Goal: Transaction & Acquisition: Book appointment/travel/reservation

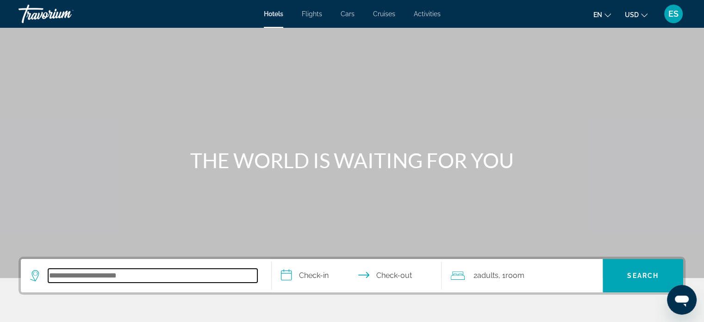
click at [185, 280] on input "Search hotel destination" at bounding box center [152, 275] width 209 height 14
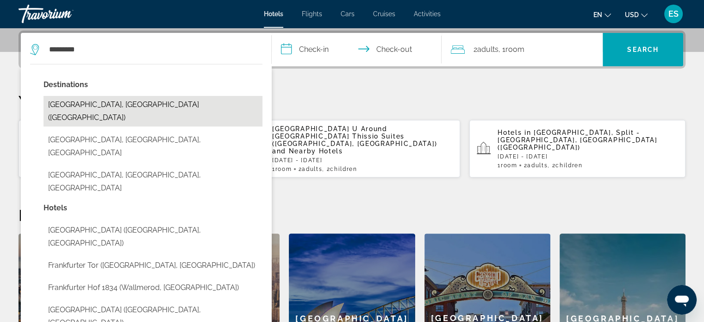
click at [133, 103] on button "Frankfurt, Germany (FRA)" at bounding box center [152, 111] width 219 height 31
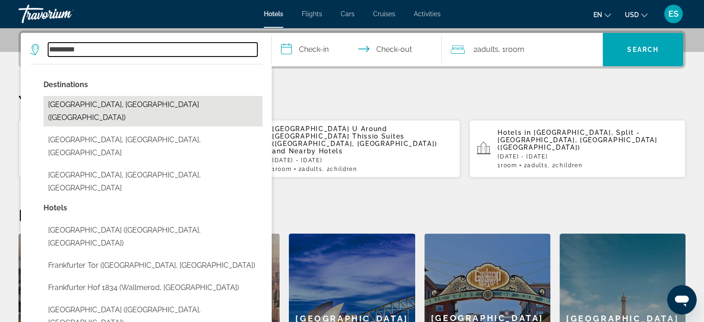
type input "**********"
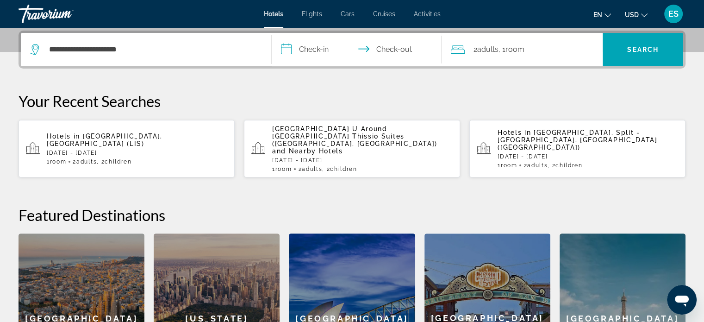
click at [290, 50] on input "**********" at bounding box center [359, 51] width 174 height 36
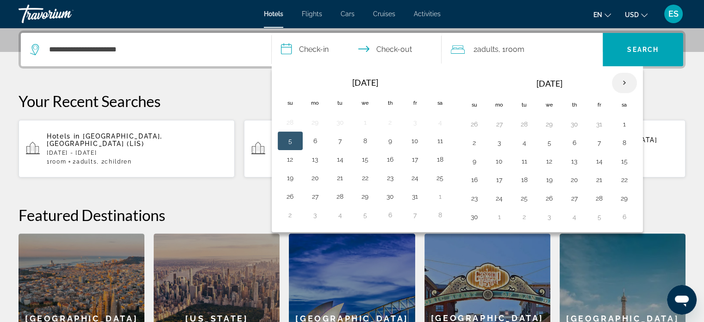
click at [626, 83] on th "Next month" at bounding box center [624, 83] width 25 height 20
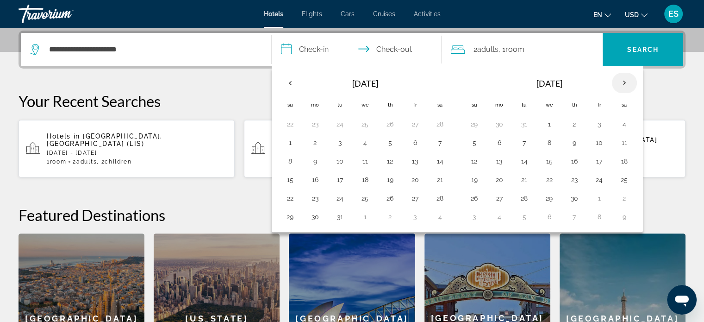
click at [626, 83] on th "Next month" at bounding box center [624, 83] width 25 height 20
click at [320, 138] on button "4" at bounding box center [315, 142] width 15 height 13
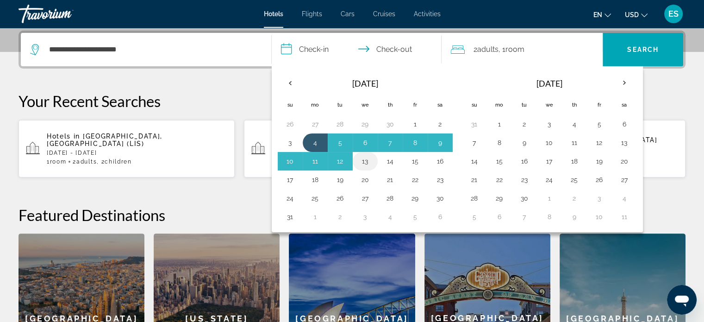
click at [371, 161] on button "13" at bounding box center [365, 161] width 15 height 13
type input "**********"
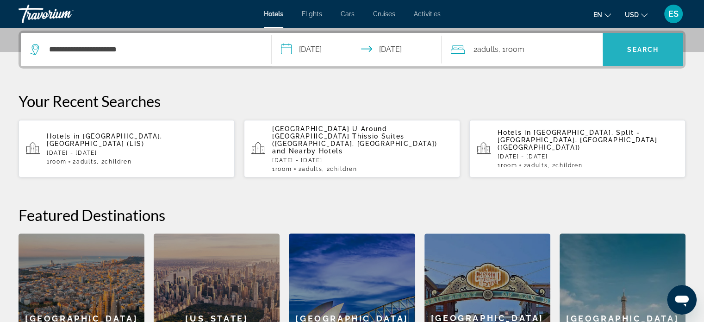
click at [650, 46] on span "Search" at bounding box center [642, 49] width 31 height 7
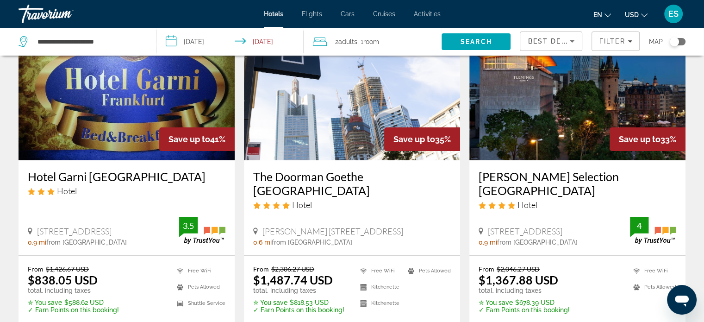
scroll to position [75, 0]
click at [643, 12] on icon "Change currency" at bounding box center [644, 15] width 6 height 6
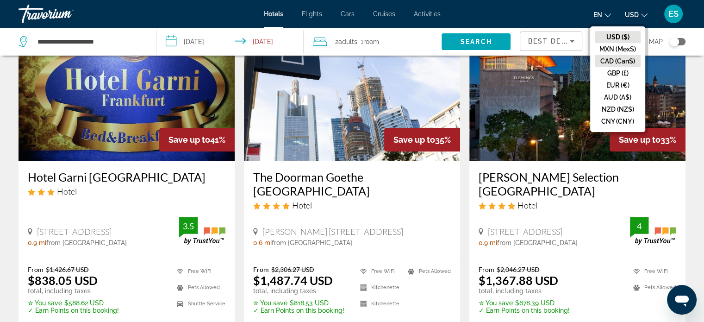
click at [625, 61] on button "CAD (Can$)" at bounding box center [618, 61] width 46 height 12
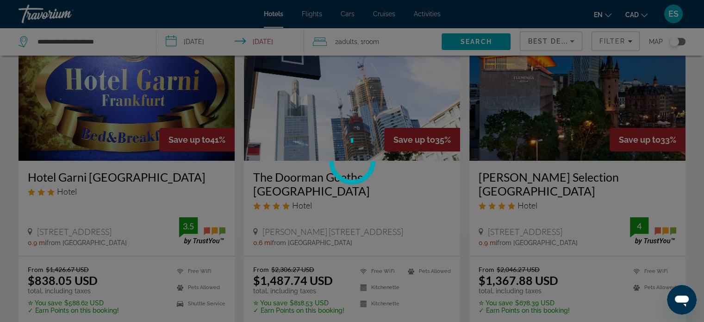
scroll to position [0, 0]
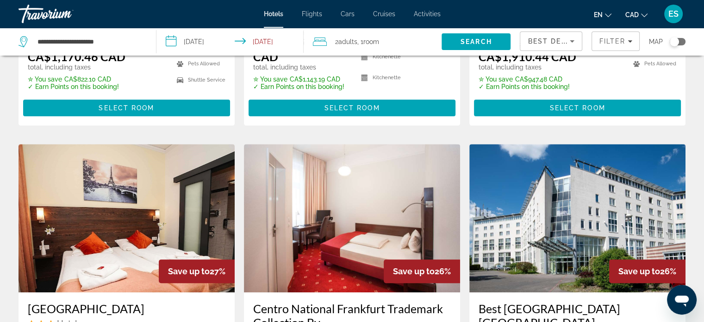
scroll to position [304, 0]
click at [563, 36] on div "Best Deals" at bounding box center [548, 41] width 42 height 11
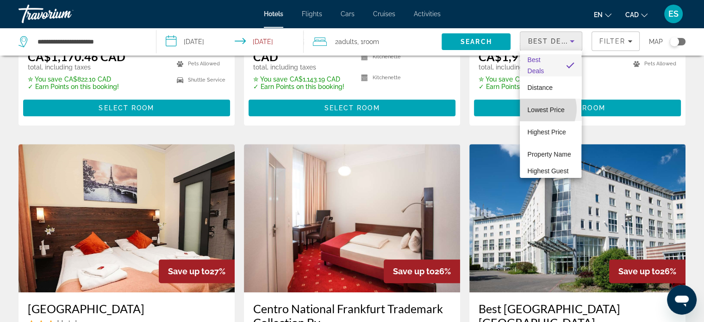
click at [538, 109] on span "Lowest Price" at bounding box center [545, 109] width 37 height 7
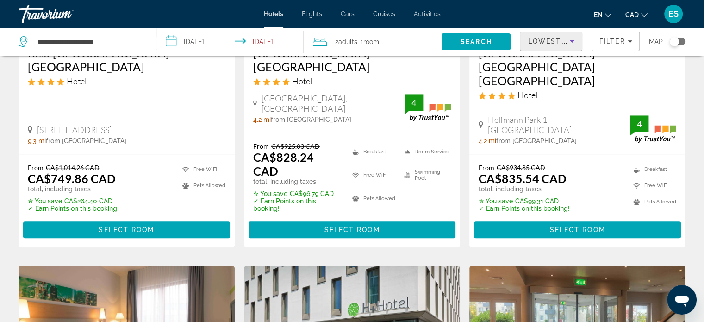
scroll to position [565, 0]
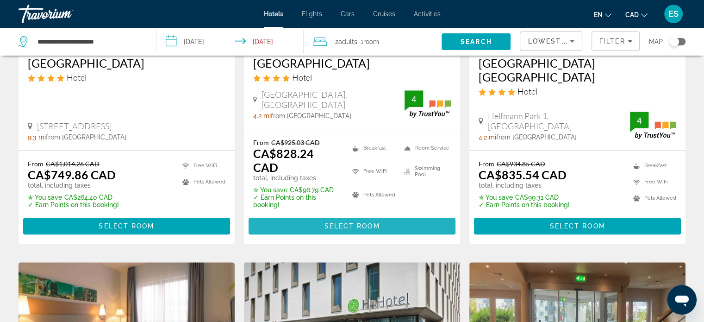
click at [342, 222] on span "Select Room" at bounding box center [352, 225] width 56 height 7
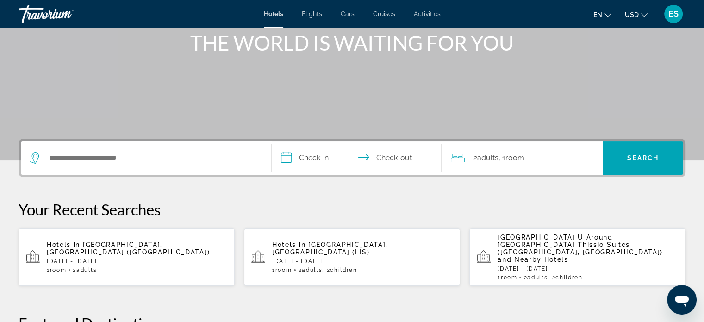
scroll to position [118, 0]
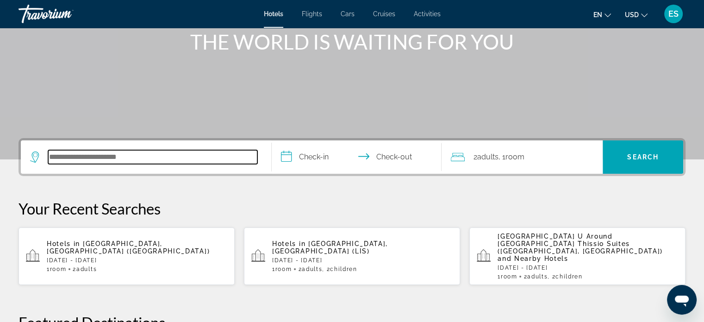
click at [76, 161] on input "Search hotel destination" at bounding box center [152, 157] width 209 height 14
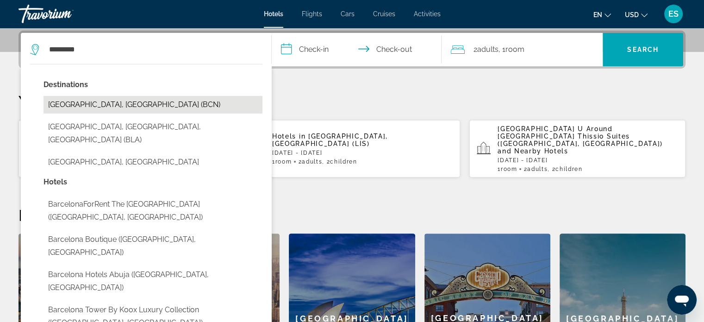
click at [124, 101] on button "[GEOGRAPHIC_DATA], [GEOGRAPHIC_DATA] (BCN)" at bounding box center [152, 105] width 219 height 18
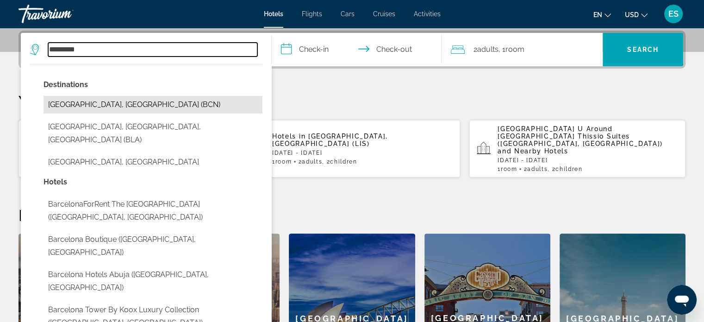
type input "**********"
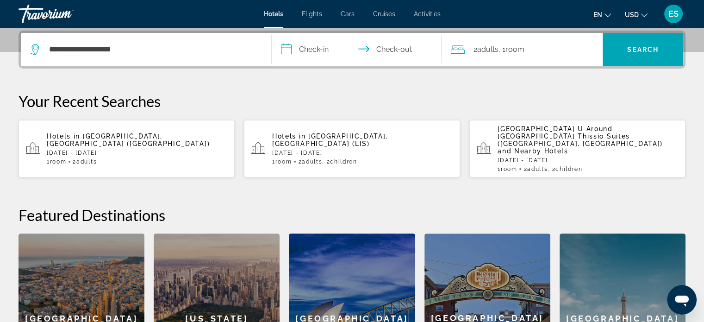
click at [291, 47] on input "**********" at bounding box center [359, 51] width 174 height 36
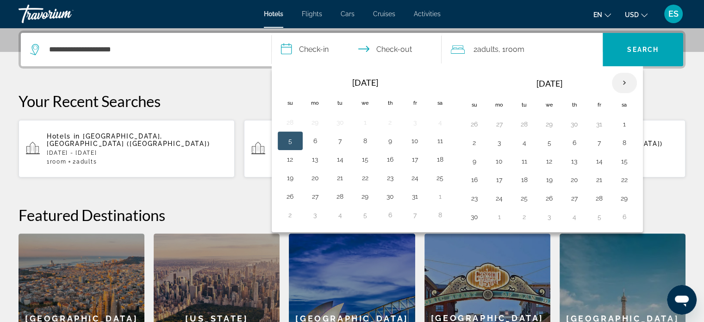
click at [618, 85] on th "Next month" at bounding box center [624, 83] width 25 height 20
click at [621, 83] on th "Next month" at bounding box center [624, 83] width 25 height 20
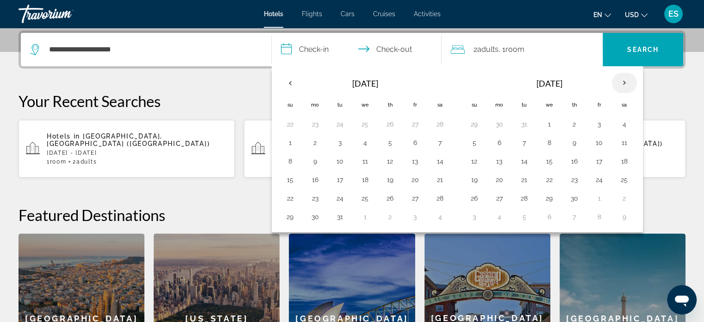
click at [621, 83] on th "Next month" at bounding box center [624, 83] width 25 height 20
click at [500, 139] on button "4" at bounding box center [499, 142] width 15 height 13
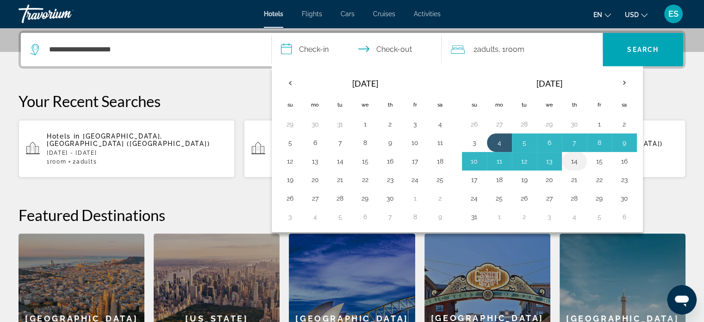
click at [574, 157] on button "14" at bounding box center [574, 161] width 15 height 13
type input "**********"
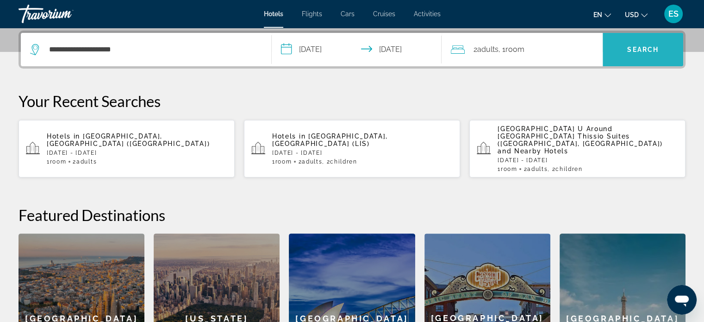
click at [635, 41] on span "Search" at bounding box center [642, 49] width 81 height 22
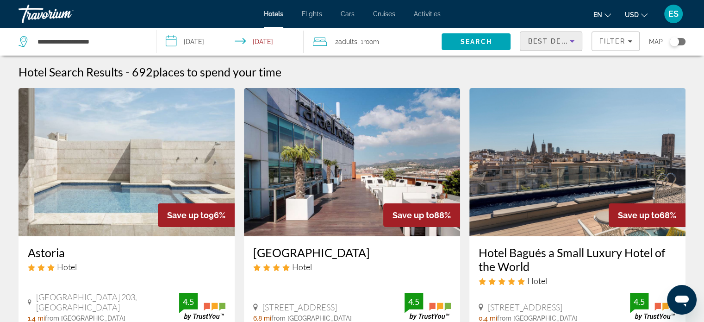
click at [565, 44] on span "Best Deals" at bounding box center [551, 40] width 48 height 7
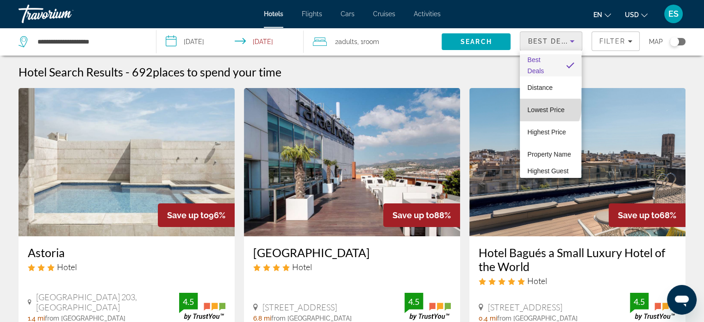
click at [549, 107] on span "Lowest Price" at bounding box center [545, 109] width 37 height 7
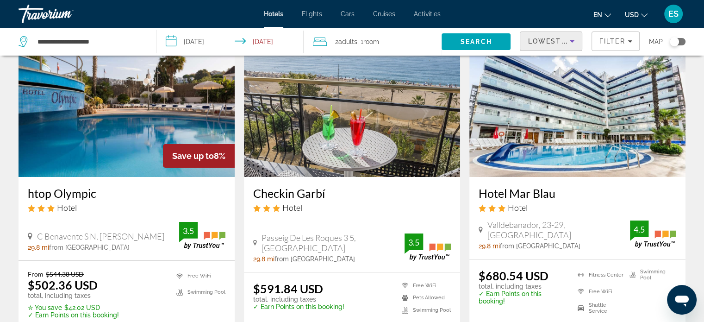
scroll to position [61, 0]
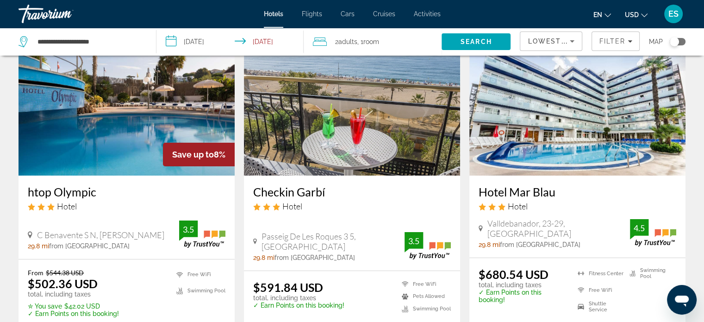
click at [379, 40] on span "Room" at bounding box center [371, 41] width 16 height 7
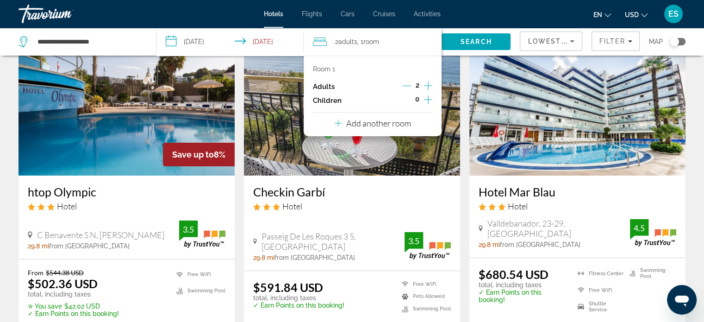
click at [430, 98] on icon "Increment children" at bounding box center [428, 99] width 8 height 11
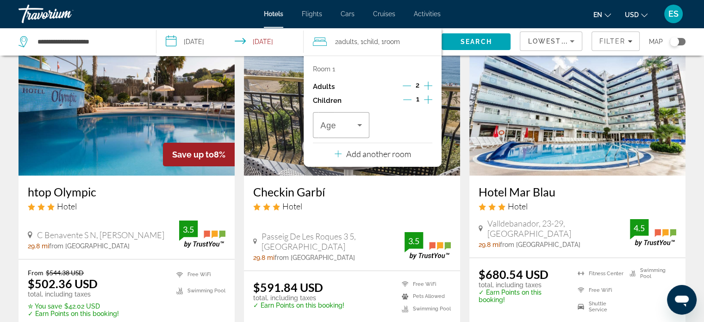
click at [430, 98] on icon "Increment children" at bounding box center [428, 99] width 8 height 11
click at [428, 84] on icon "Increment adults" at bounding box center [428, 85] width 8 height 11
click at [381, 157] on p "Add another room" at bounding box center [378, 154] width 65 height 10
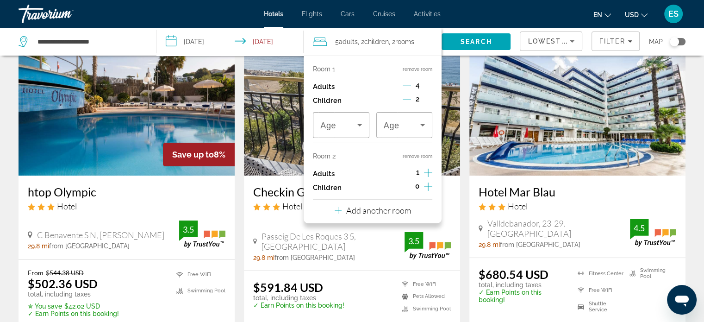
click at [405, 85] on icon "Decrement adults" at bounding box center [407, 85] width 8 height 8
click at [430, 172] on icon "Increment adults" at bounding box center [428, 172] width 8 height 11
click at [478, 43] on span "Search" at bounding box center [475, 41] width 31 height 7
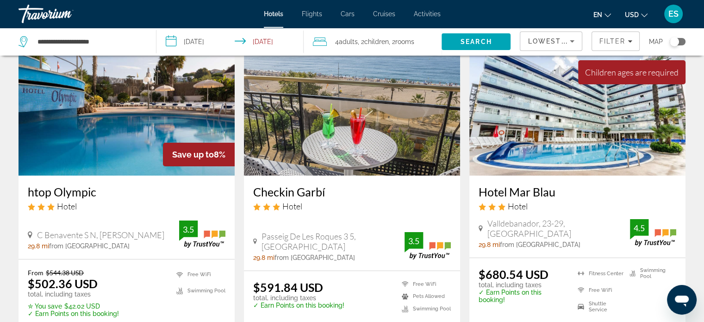
click at [641, 12] on icon "Change currency" at bounding box center [644, 15] width 6 height 6
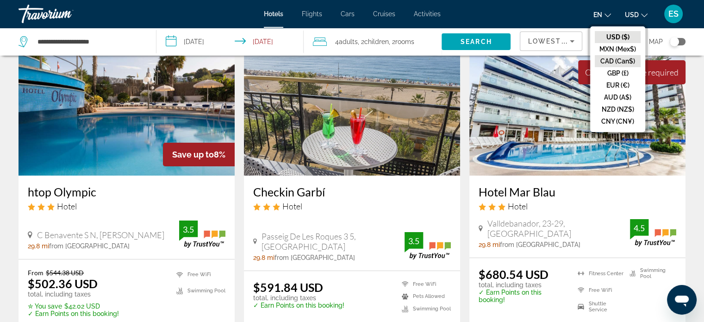
click at [625, 57] on button "CAD (Can$)" at bounding box center [618, 61] width 46 height 12
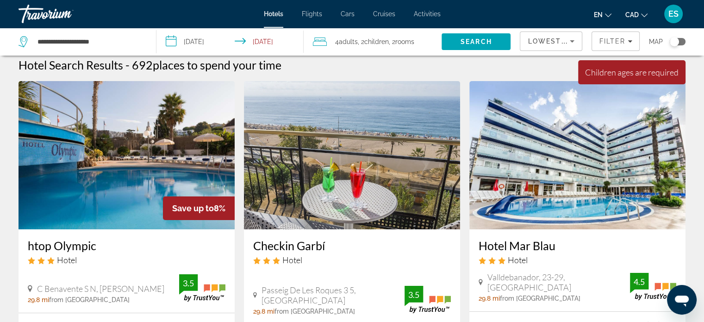
scroll to position [5, 0]
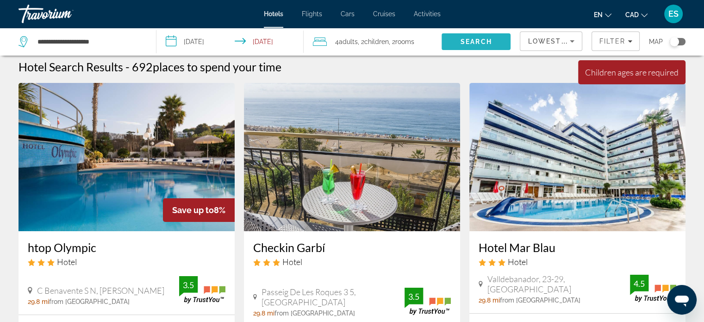
click at [465, 37] on span "Search" at bounding box center [475, 42] width 69 height 22
click at [387, 40] on span "Children" at bounding box center [376, 41] width 25 height 7
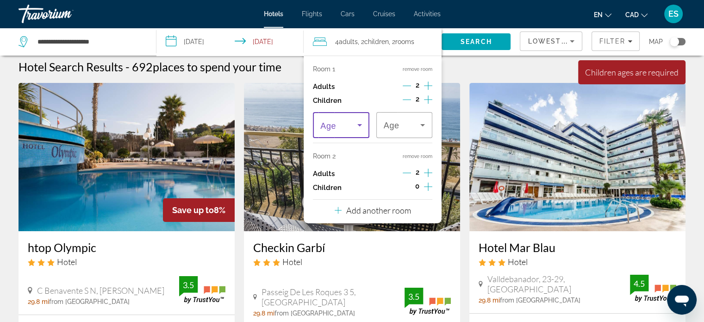
click at [355, 124] on icon "Travelers: 4 adults, 2 children" at bounding box center [359, 124] width 11 height 11
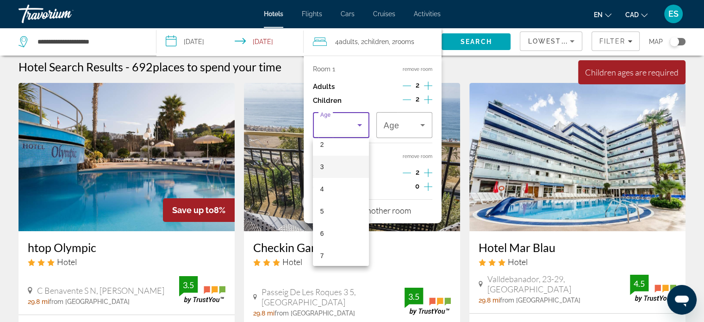
scroll to position [57, 0]
click at [337, 211] on mat-option "5" at bounding box center [341, 207] width 56 height 22
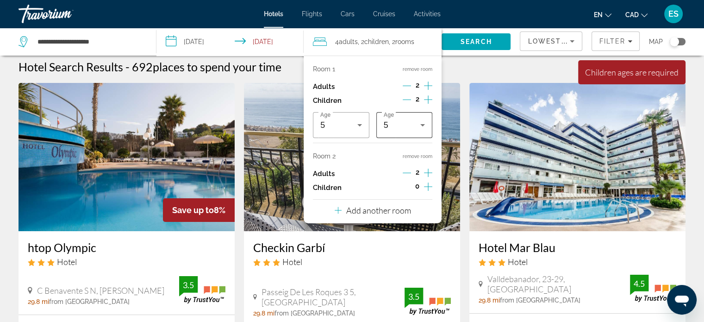
click at [401, 131] on div "5" at bounding box center [405, 125] width 42 height 26
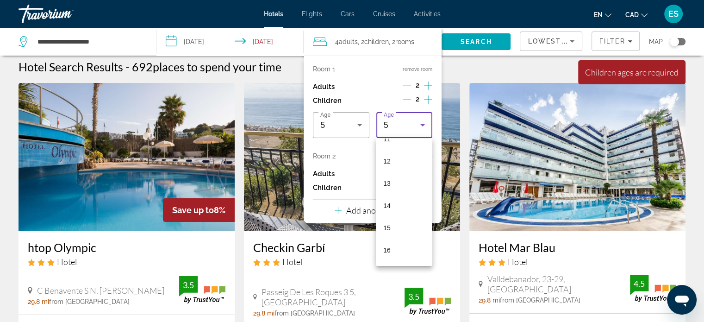
scroll to position [279, 0]
click at [393, 203] on mat-option "15" at bounding box center [404, 207] width 56 height 22
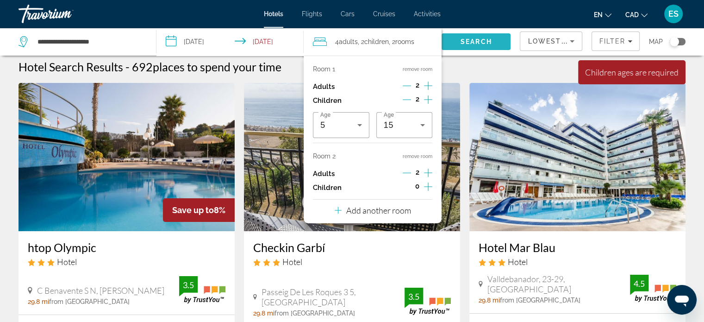
click at [482, 42] on span "Search" at bounding box center [475, 41] width 31 height 7
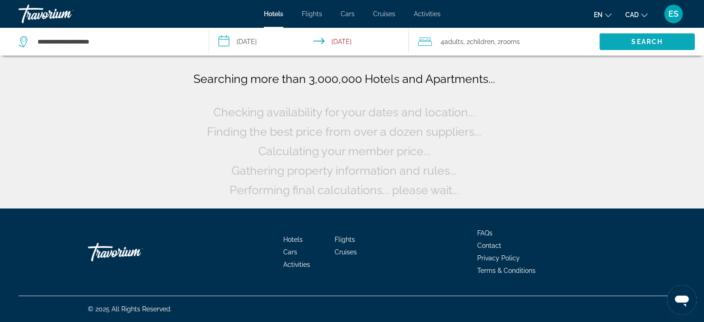
scroll to position [0, 0]
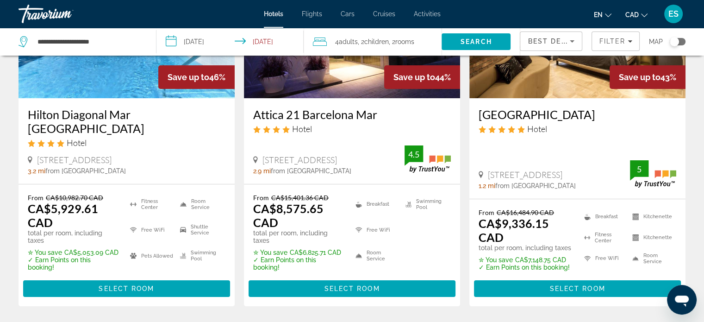
scroll to position [138, 0]
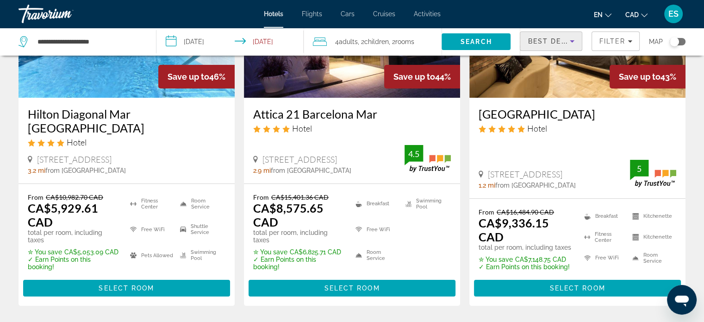
click at [572, 43] on icon "Sort by" at bounding box center [571, 41] width 11 height 11
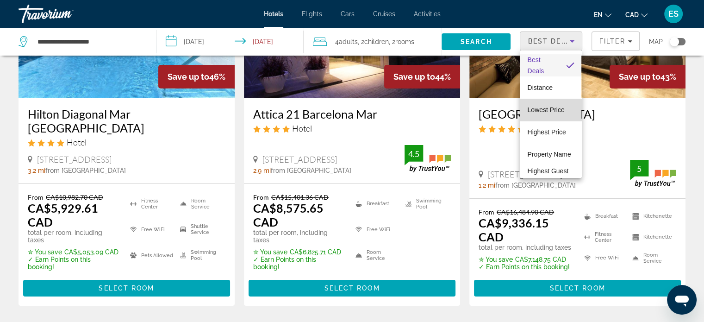
click at [552, 107] on span "Lowest Price" at bounding box center [545, 109] width 37 height 7
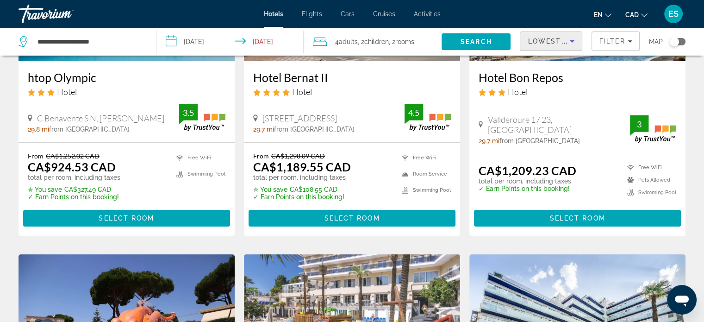
scroll to position [174, 0]
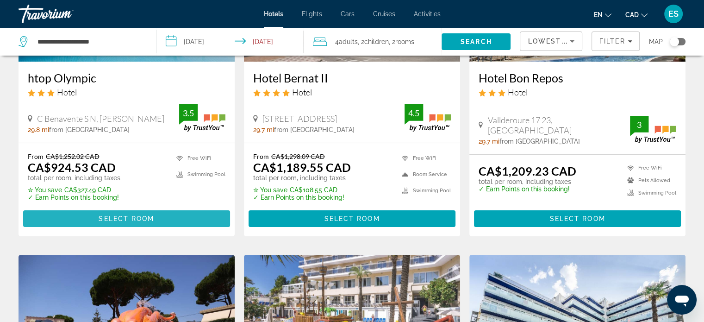
click at [168, 217] on span "Main content" at bounding box center [126, 218] width 207 height 22
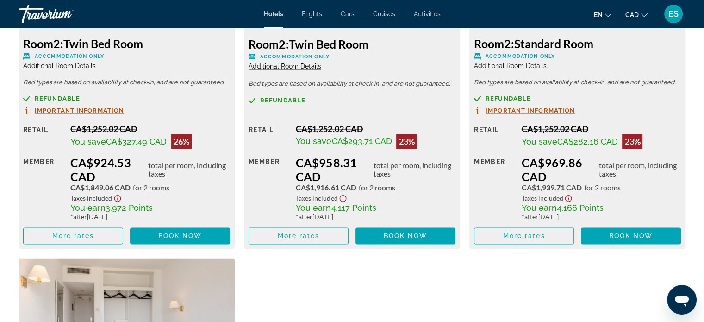
scroll to position [1438, 0]
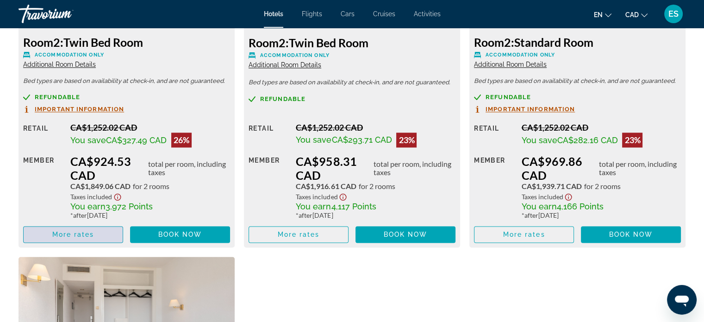
click at [95, 230] on span "Main content" at bounding box center [73, 234] width 99 height 22
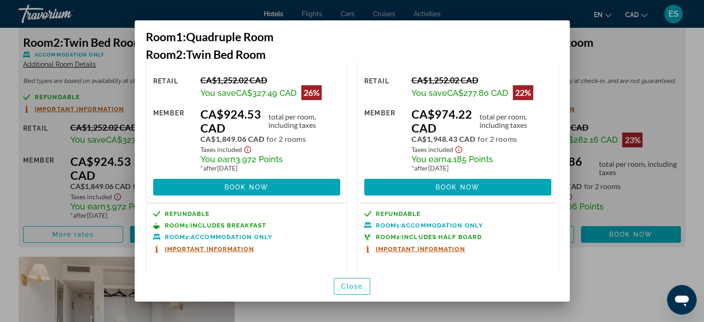
scroll to position [0, 0]
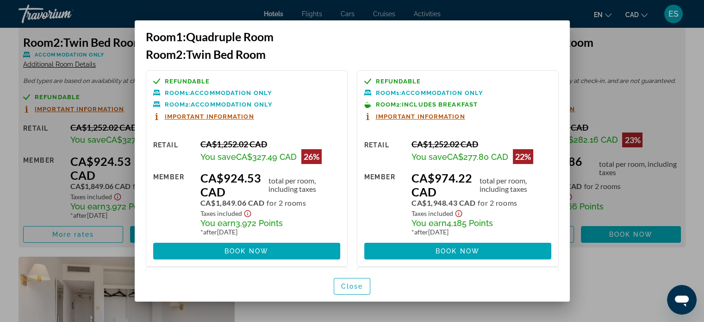
click at [595, 48] on div at bounding box center [352, 161] width 704 height 322
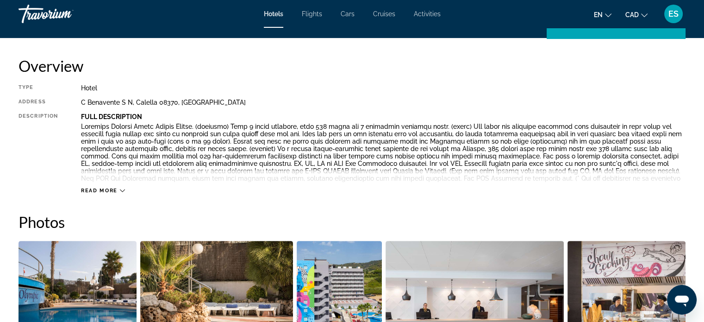
scroll to position [232, 0]
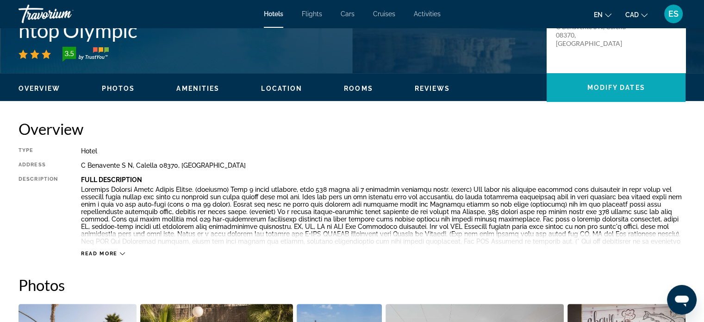
click at [623, 88] on span "Modify Dates" at bounding box center [616, 87] width 58 height 7
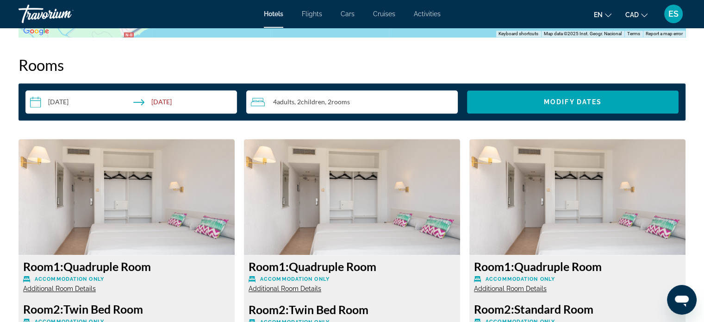
click at [37, 105] on input "**********" at bounding box center [132, 103] width 215 height 26
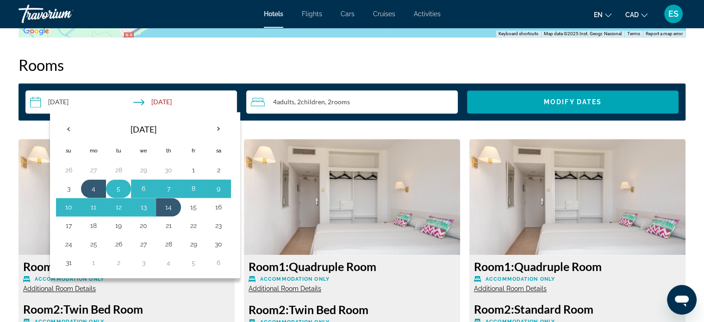
click at [118, 183] on button "5" at bounding box center [118, 188] width 15 height 13
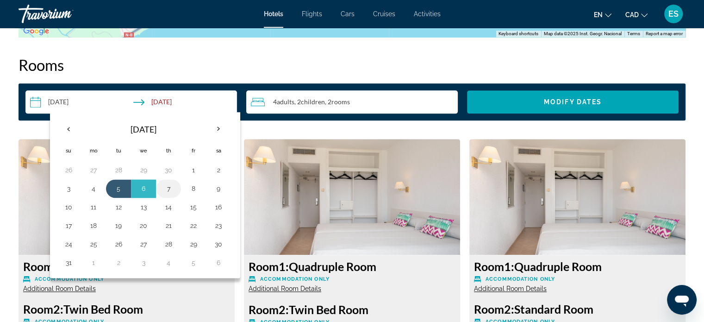
click at [166, 191] on button "7" at bounding box center [168, 188] width 15 height 13
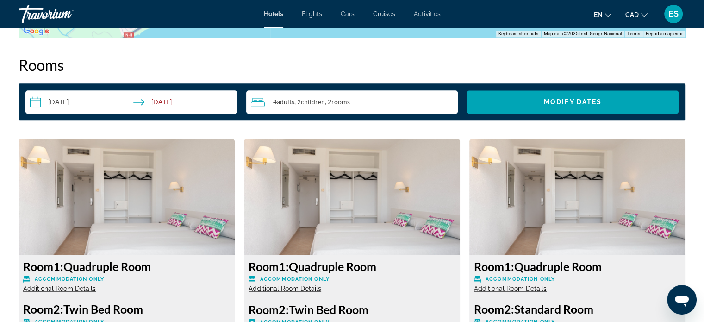
click at [37, 102] on input "**********" at bounding box center [132, 103] width 215 height 26
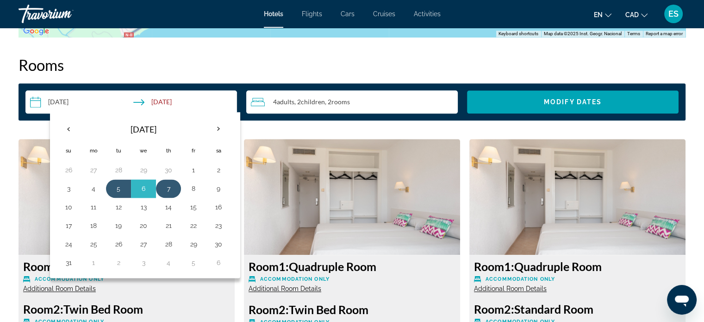
click at [165, 186] on button "7" at bounding box center [168, 188] width 15 height 13
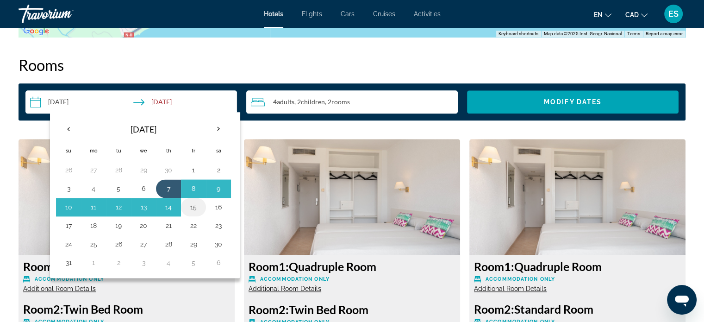
click at [194, 205] on button "15" at bounding box center [193, 206] width 15 height 13
type input "**********"
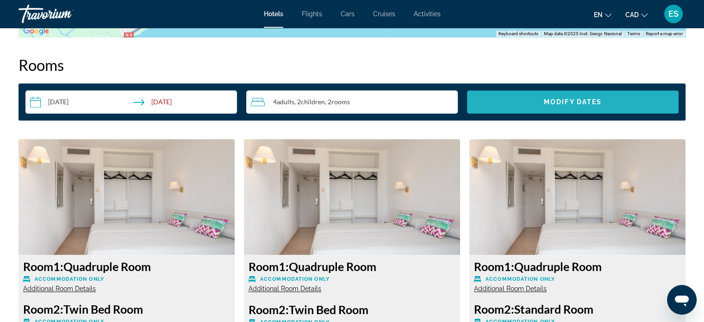
click at [569, 110] on span "Search widget" at bounding box center [572, 102] width 211 height 22
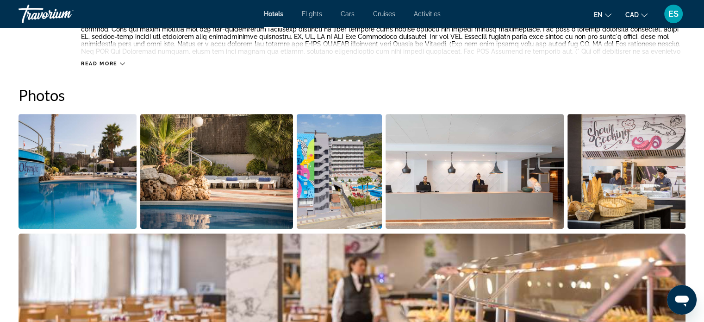
scroll to position [422, 0]
click at [112, 178] on img "Open full-screen image slider" at bounding box center [78, 170] width 118 height 115
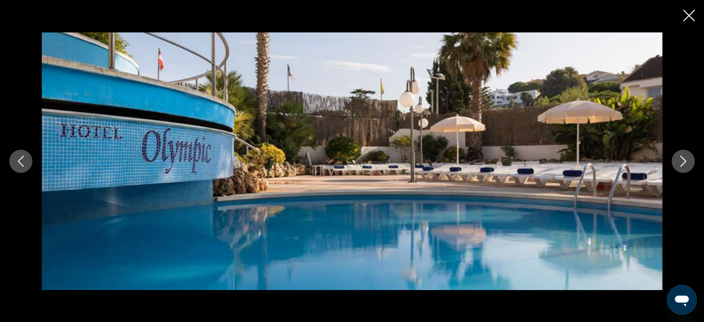
click at [679, 162] on icon "Next image" at bounding box center [682, 160] width 11 height 11
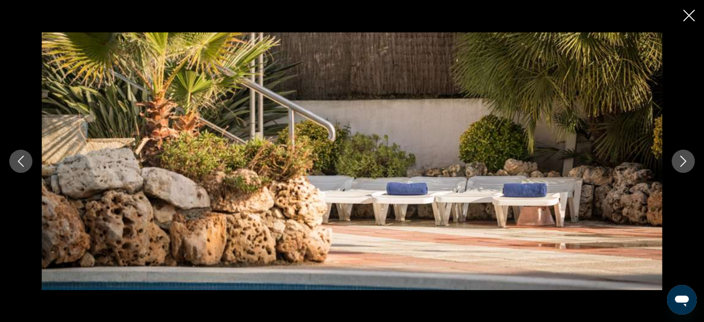
click at [679, 162] on icon "Next image" at bounding box center [682, 160] width 11 height 11
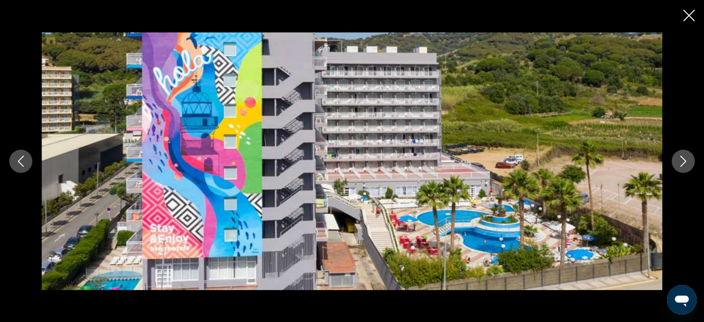
click at [679, 162] on icon "Next image" at bounding box center [682, 160] width 11 height 11
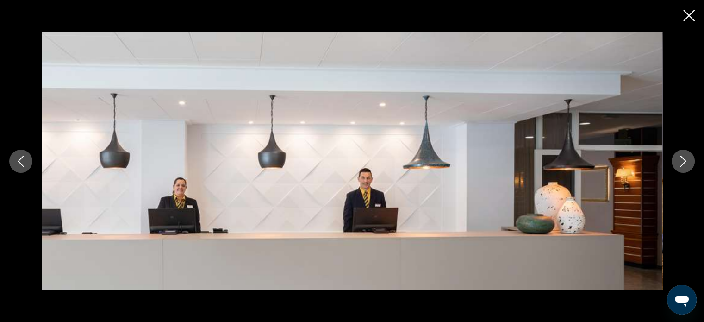
click at [679, 162] on icon "Next image" at bounding box center [682, 160] width 11 height 11
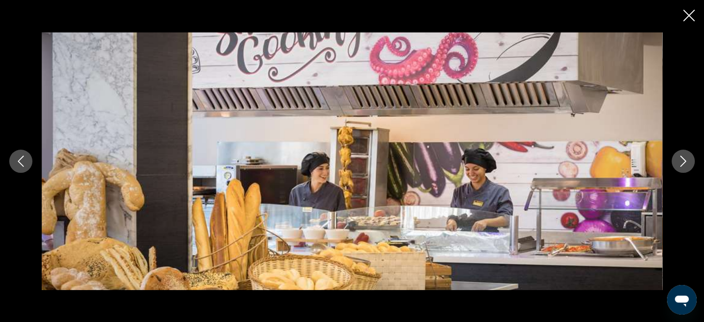
click at [679, 162] on icon "Next image" at bounding box center [682, 160] width 11 height 11
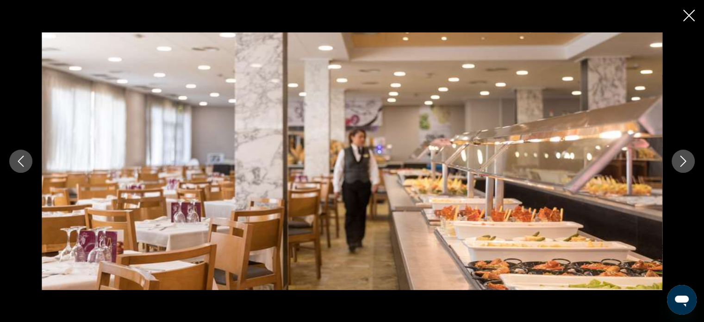
click at [679, 162] on icon "Next image" at bounding box center [682, 160] width 11 height 11
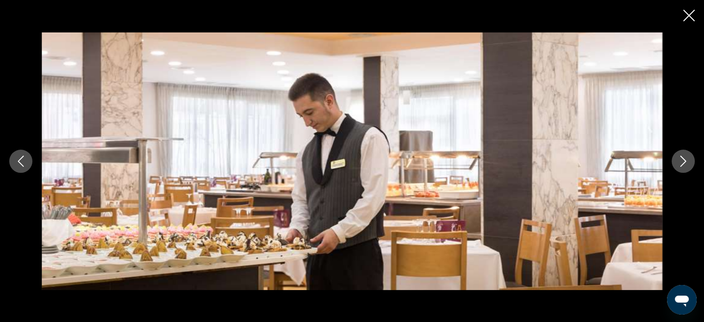
click at [679, 162] on icon "Next image" at bounding box center [682, 160] width 11 height 11
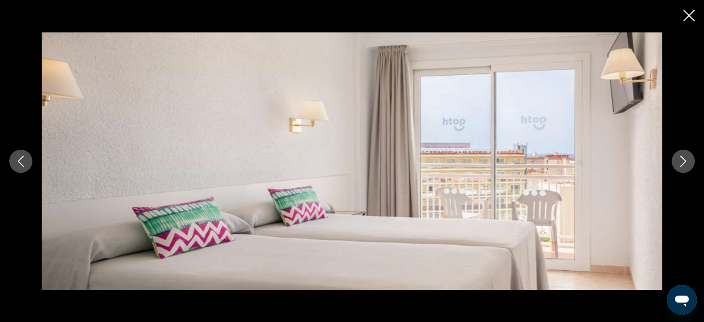
click at [679, 162] on icon "Next image" at bounding box center [682, 160] width 11 height 11
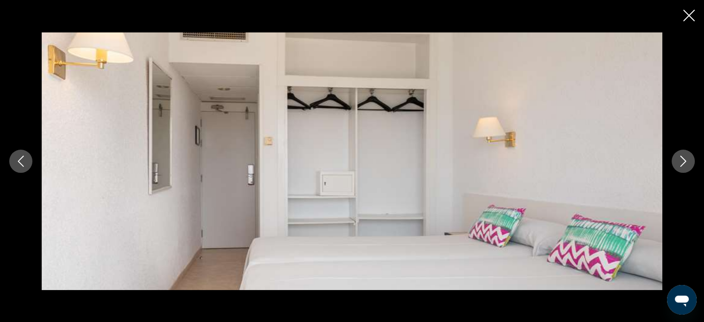
click at [679, 162] on icon "Next image" at bounding box center [682, 160] width 11 height 11
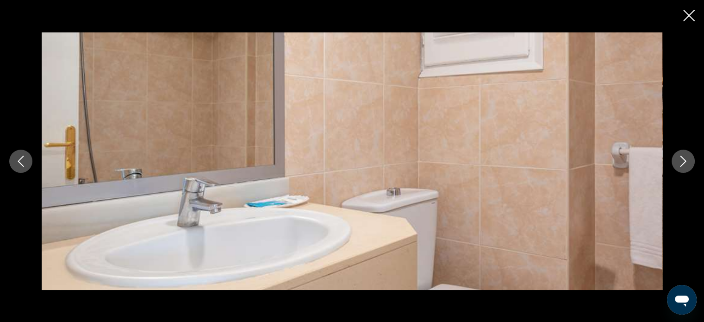
click at [679, 162] on icon "Next image" at bounding box center [682, 160] width 11 height 11
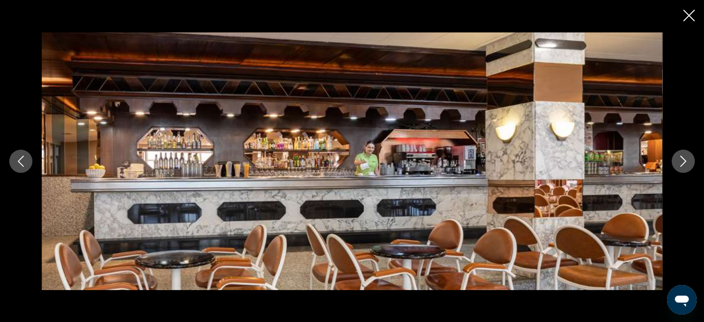
click at [687, 16] on icon "Close slideshow" at bounding box center [689, 16] width 12 height 12
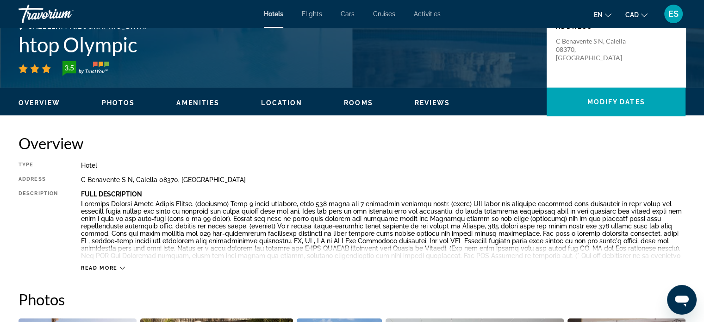
scroll to position [207, 0]
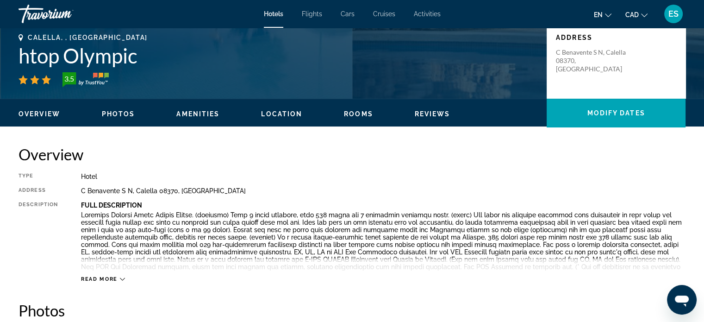
click at [94, 281] on span "Read more" at bounding box center [99, 279] width 37 height 6
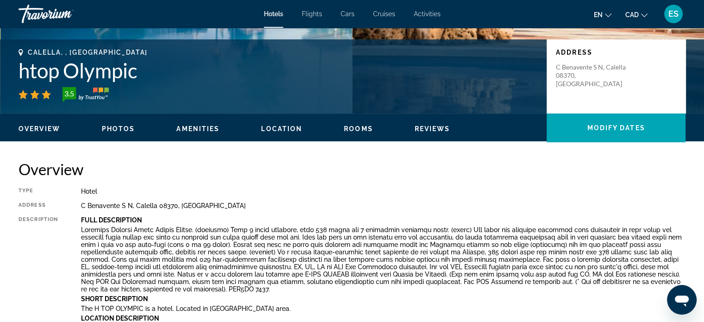
scroll to position [194, 0]
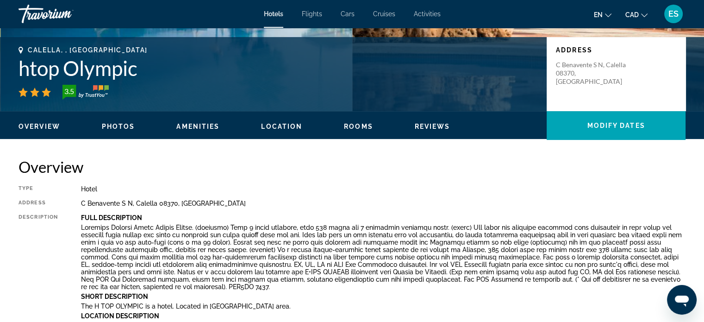
click at [279, 131] on div "Overview Photos Amenities Location Rooms Reviews Modify Dates" at bounding box center [352, 125] width 704 height 29
click at [279, 127] on span "Location" at bounding box center [281, 126] width 41 height 7
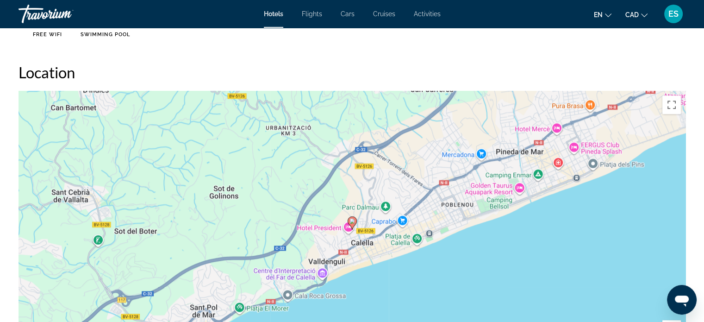
click at [352, 218] on image "Main content" at bounding box center [352, 221] width 6 height 6
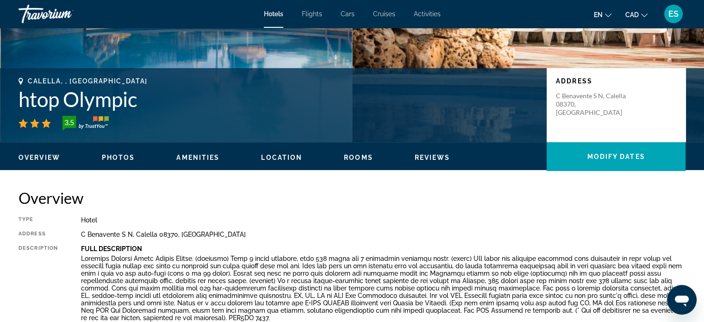
scroll to position [161, 0]
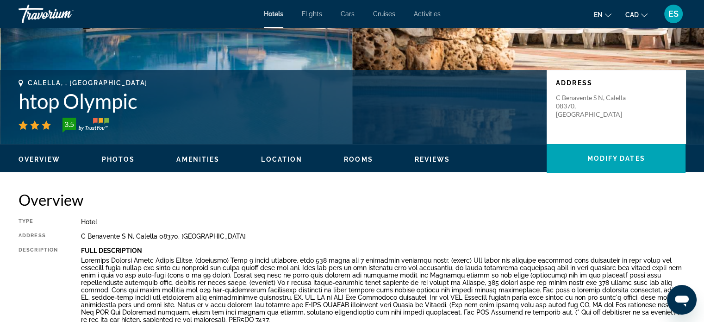
click at [283, 163] on div "Overview Photos Amenities Location Rooms Reviews Modify Dates" at bounding box center [352, 158] width 704 height 29
click at [282, 160] on span "Location" at bounding box center [281, 158] width 41 height 7
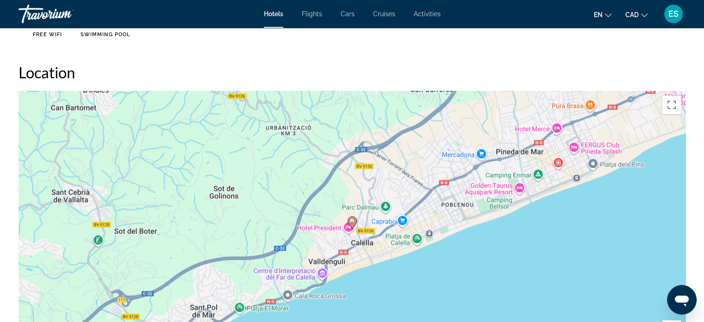
click at [282, 160] on div "To activate drag with keyboard, press Alt + Enter. Once in keyboard drag state,…" at bounding box center [352, 230] width 667 height 278
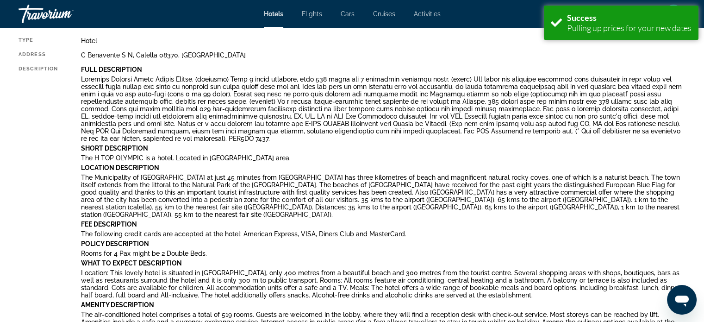
scroll to position [379, 0]
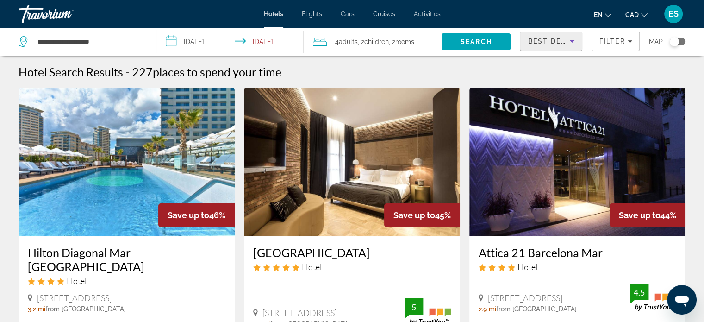
click at [549, 36] on div "Best Deals" at bounding box center [548, 41] width 42 height 11
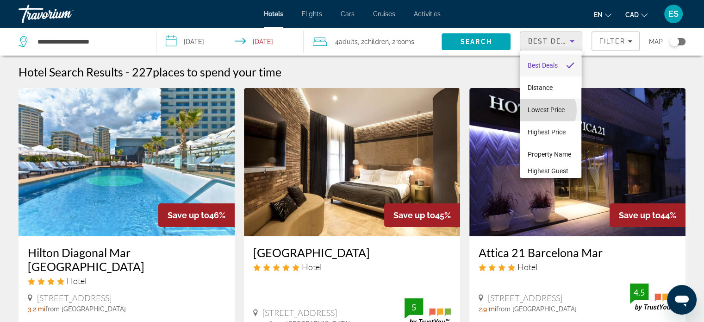
click at [544, 110] on span "Lowest Price" at bounding box center [545, 109] width 37 height 7
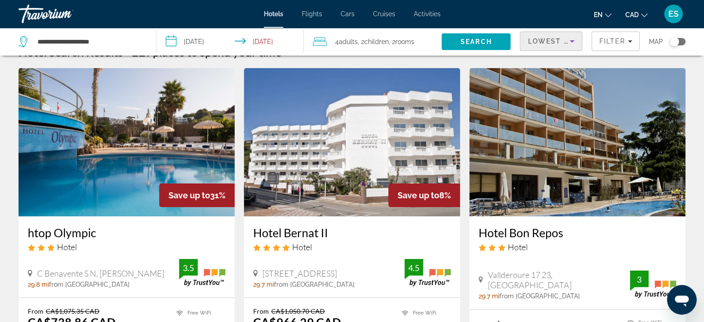
scroll to position [19, 0]
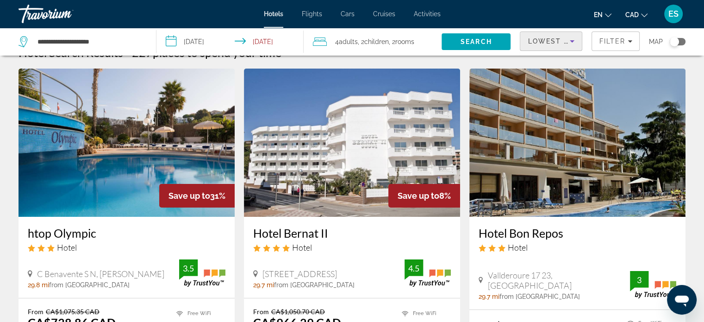
click at [304, 233] on h3 "Hotel Bernat II" at bounding box center [352, 233] width 198 height 14
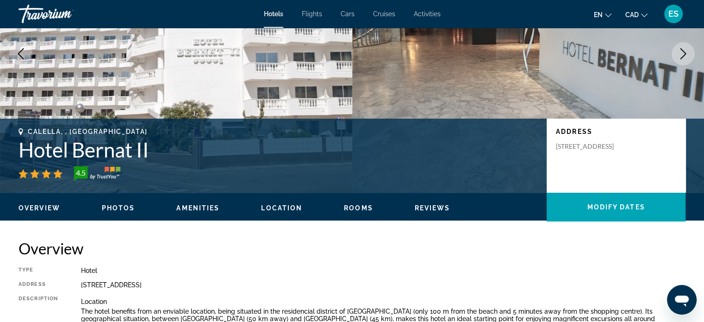
scroll to position [114, 0]
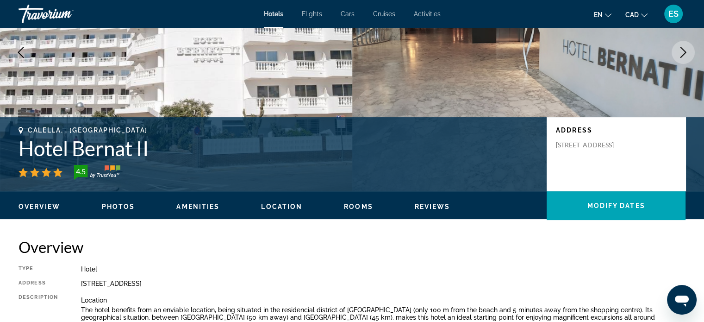
click at [285, 207] on span "Location" at bounding box center [281, 206] width 41 height 7
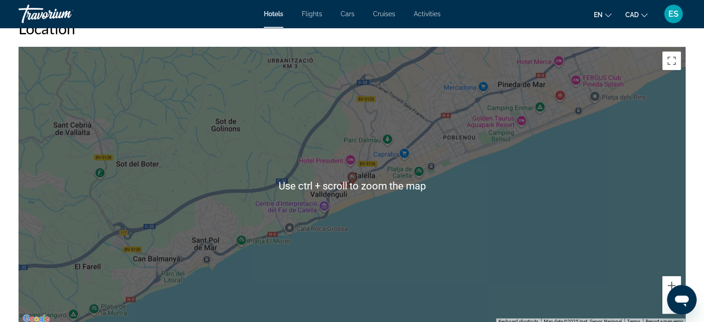
scroll to position [867, 0]
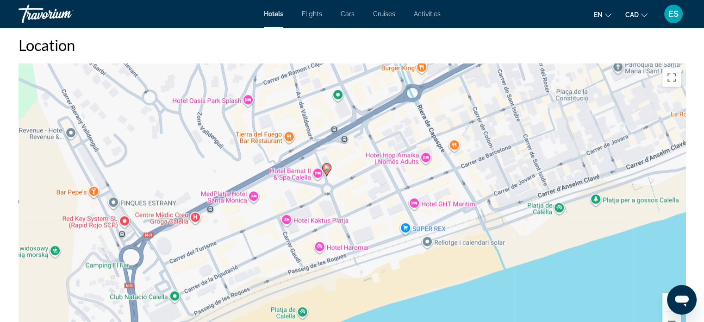
drag, startPoint x: 313, startPoint y: 122, endPoint x: 334, endPoint y: 211, distance: 90.8
click at [334, 211] on div "To activate drag with keyboard, press Alt + Enter. Once in keyboard drag state,…" at bounding box center [352, 202] width 667 height 278
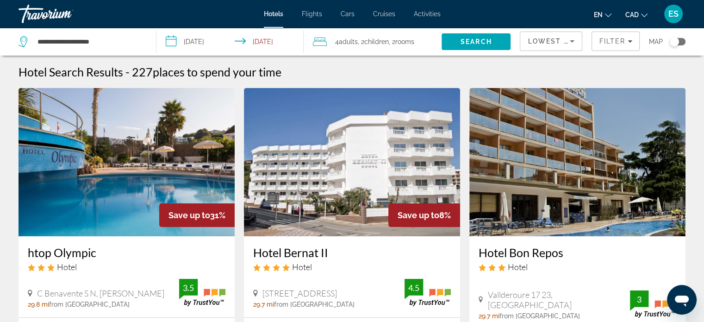
click at [302, 250] on h3 "Hotel Bernat II" at bounding box center [352, 252] width 198 height 14
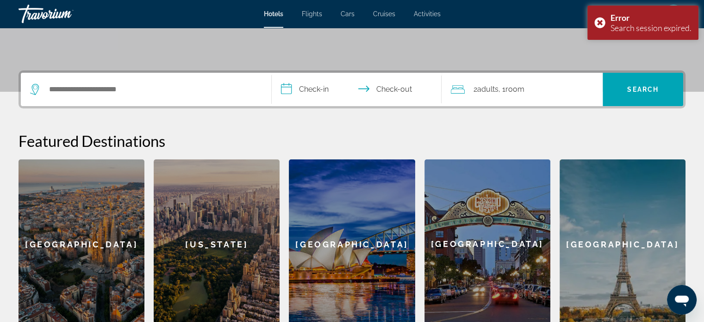
scroll to position [185, 0]
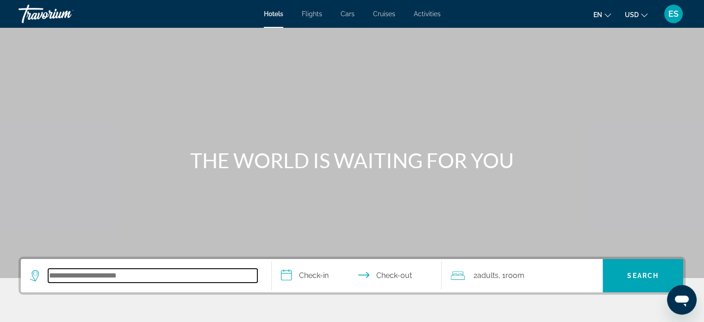
click at [122, 275] on input "Search hotel destination" at bounding box center [152, 275] width 209 height 14
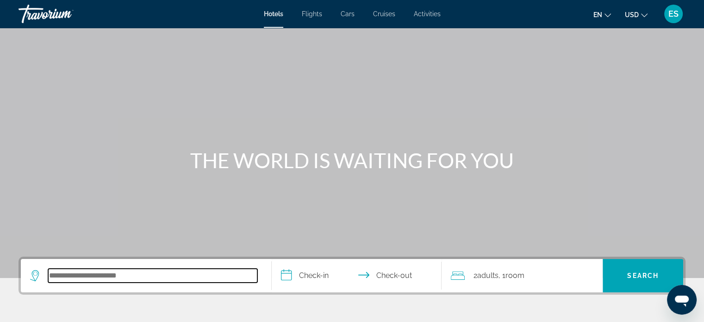
scroll to position [226, 0]
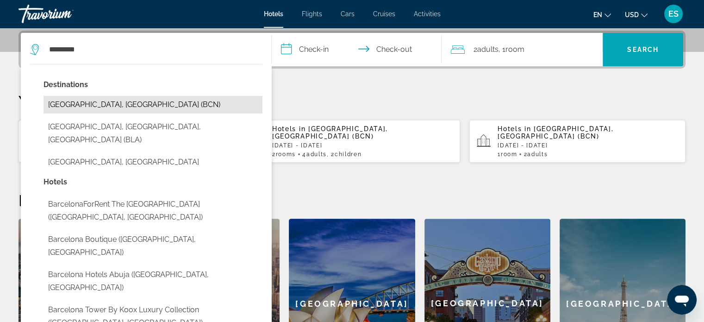
click at [89, 102] on button "[GEOGRAPHIC_DATA], [GEOGRAPHIC_DATA] (BCN)" at bounding box center [152, 105] width 219 height 18
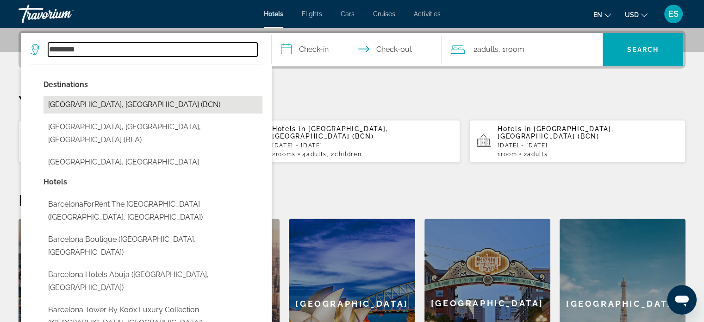
type input "**********"
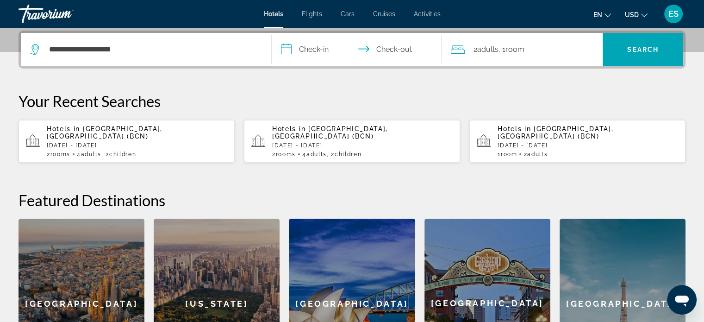
click at [138, 142] on p "[DATE] - [DATE]" at bounding box center [137, 145] width 180 height 6
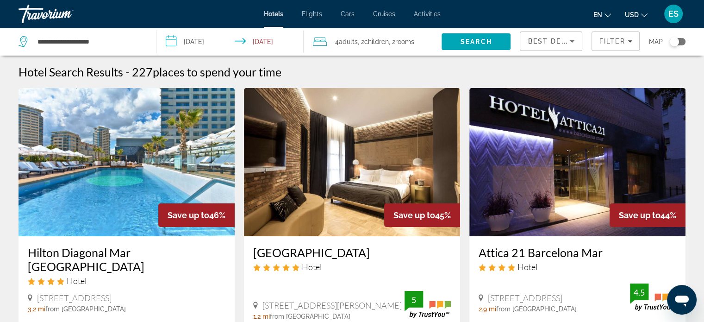
click at [556, 45] on div "Best Deals" at bounding box center [548, 41] width 42 height 11
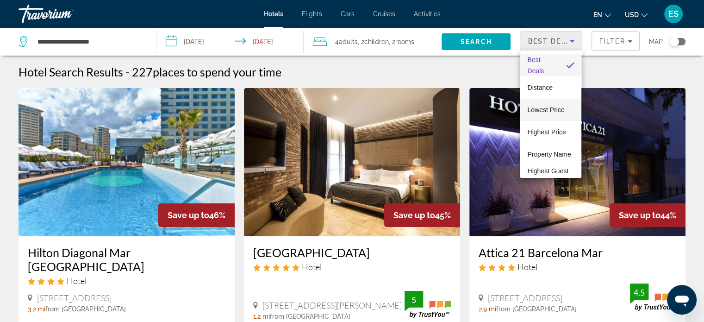
click at [546, 108] on span "Lowest Price" at bounding box center [545, 109] width 37 height 7
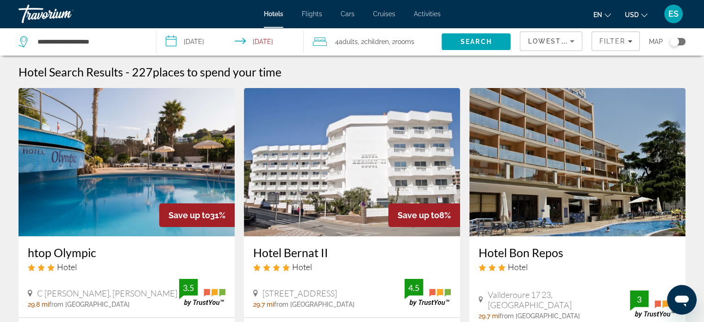
click at [639, 16] on button "USD USD ($) MXN (Mex$) CAD (Can$) GBP (£) EUR (€) AUD (A$) NZD (NZ$) CNY (CN¥)" at bounding box center [636, 14] width 23 height 13
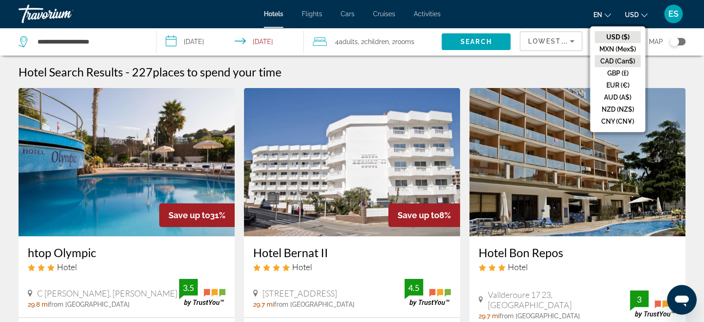
click at [632, 60] on button "CAD (Can$)" at bounding box center [618, 61] width 46 height 12
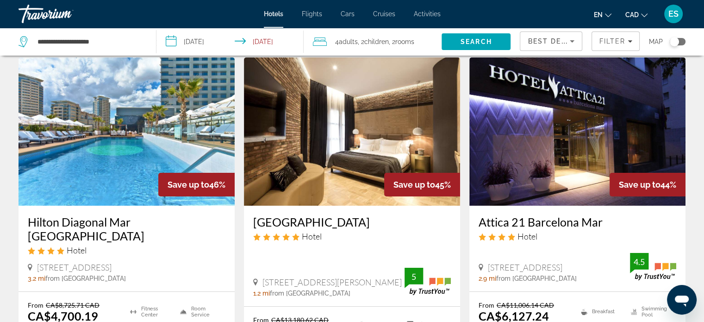
scroll to position [30, 0]
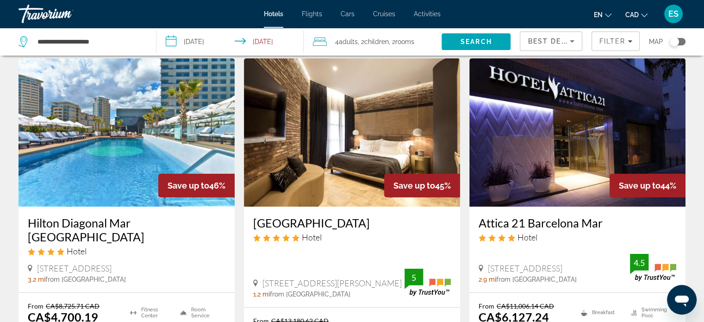
click at [560, 40] on span "Best Deals" at bounding box center [551, 40] width 48 height 7
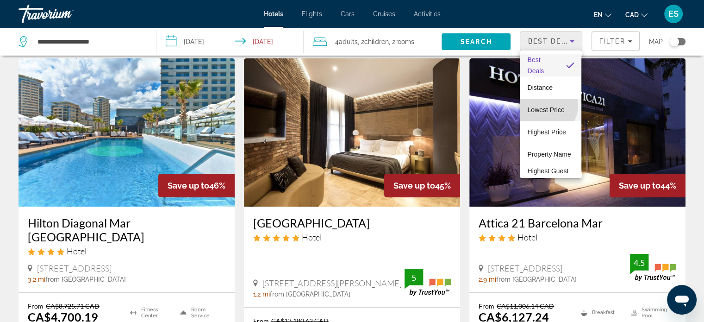
click at [543, 105] on span "Lowest Price" at bounding box center [545, 109] width 37 height 11
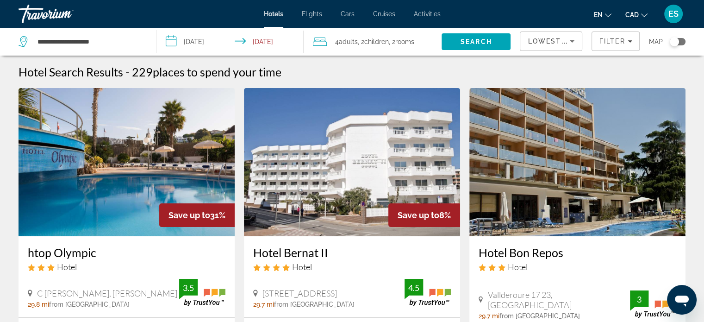
click at [397, 171] on img "Main content" at bounding box center [352, 162] width 216 height 148
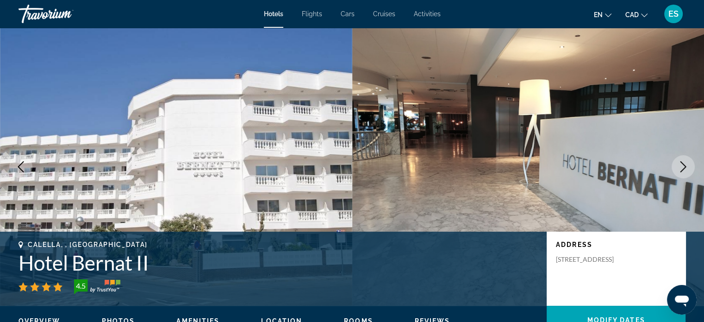
click at [686, 162] on icon "Next image" at bounding box center [682, 166] width 11 height 11
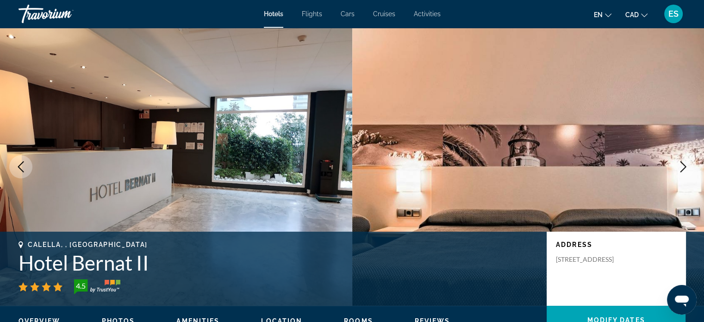
click at [686, 162] on icon "Next image" at bounding box center [682, 166] width 11 height 11
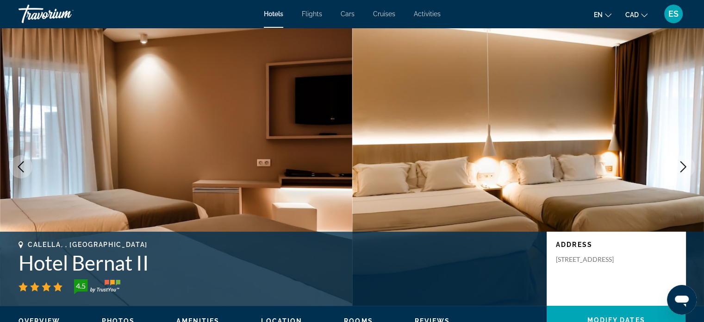
click at [686, 162] on icon "Next image" at bounding box center [682, 166] width 11 height 11
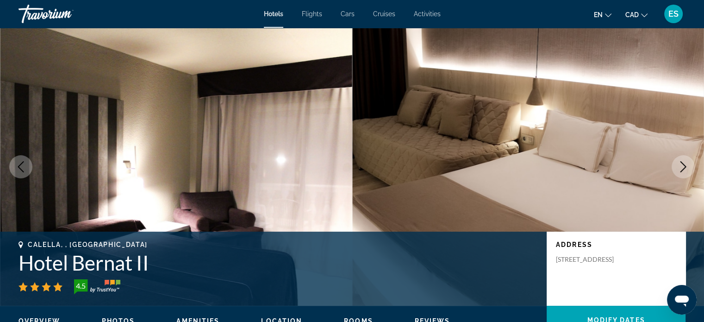
click at [686, 162] on icon "Next image" at bounding box center [682, 166] width 11 height 11
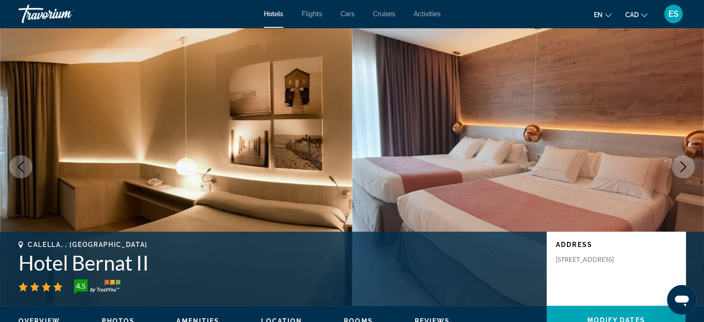
click at [686, 162] on icon "Next image" at bounding box center [682, 166] width 11 height 11
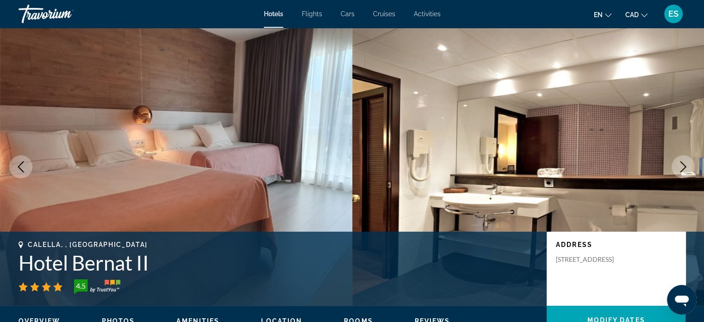
click at [686, 162] on icon "Next image" at bounding box center [682, 166] width 11 height 11
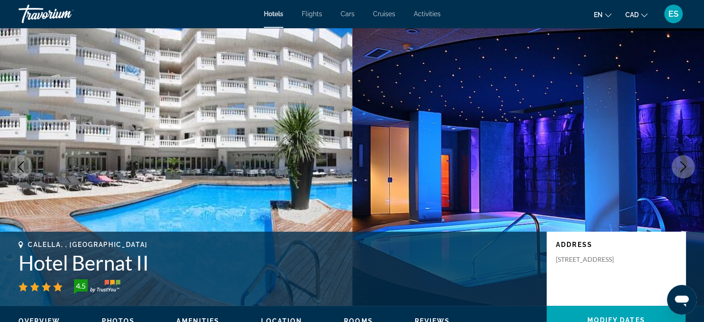
click at [686, 162] on icon "Next image" at bounding box center [682, 166] width 11 height 11
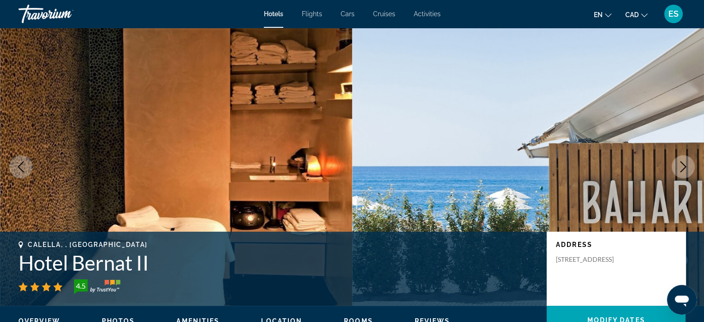
click at [686, 162] on icon "Next image" at bounding box center [682, 166] width 11 height 11
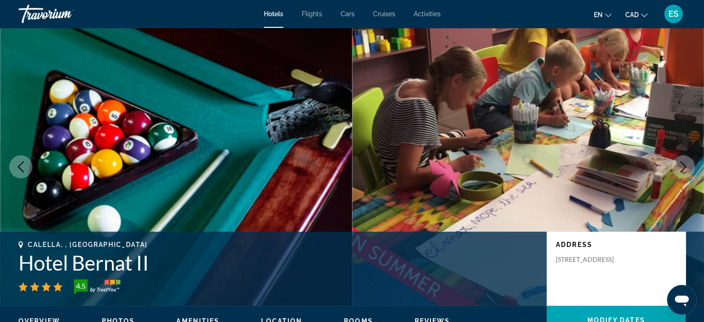
click at [686, 162] on icon "Next image" at bounding box center [682, 166] width 11 height 11
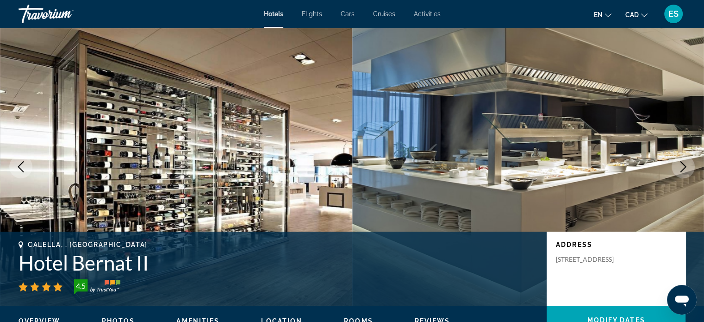
click at [686, 162] on icon "Next image" at bounding box center [682, 166] width 11 height 11
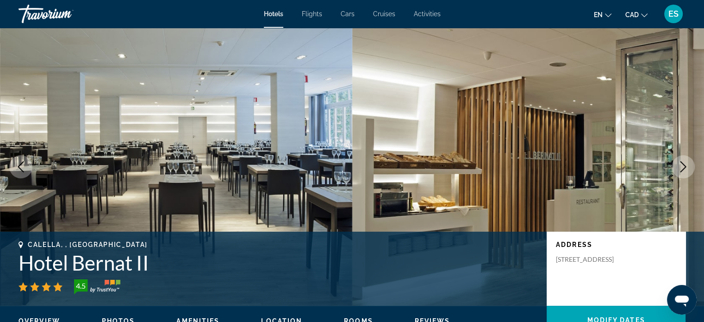
click at [686, 162] on icon "Next image" at bounding box center [682, 166] width 11 height 11
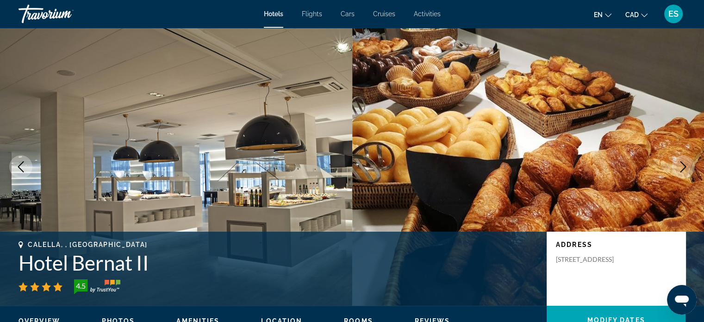
click at [686, 162] on icon "Next image" at bounding box center [682, 166] width 11 height 11
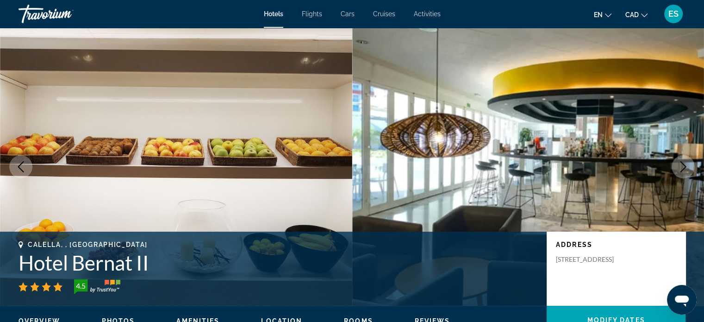
click at [686, 162] on icon "Next image" at bounding box center [682, 166] width 11 height 11
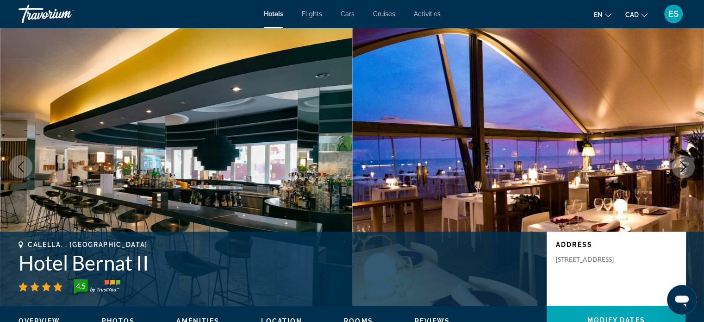
click at [686, 162] on icon "Next image" at bounding box center [682, 166] width 11 height 11
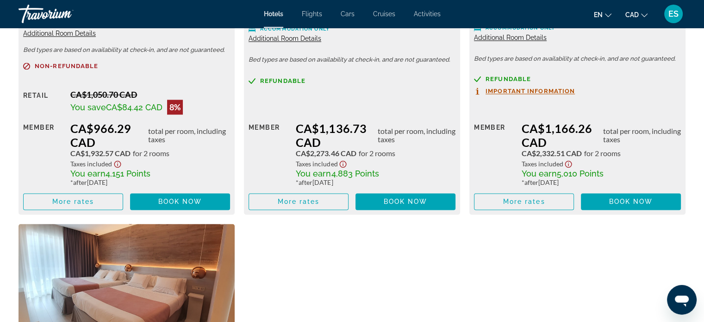
scroll to position [1442, 0]
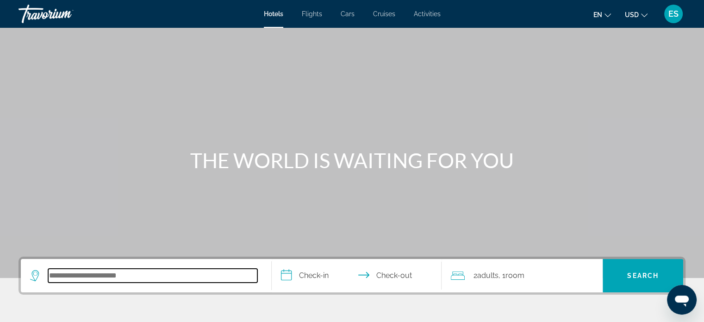
click at [74, 274] on input "Search hotel destination" at bounding box center [152, 275] width 209 height 14
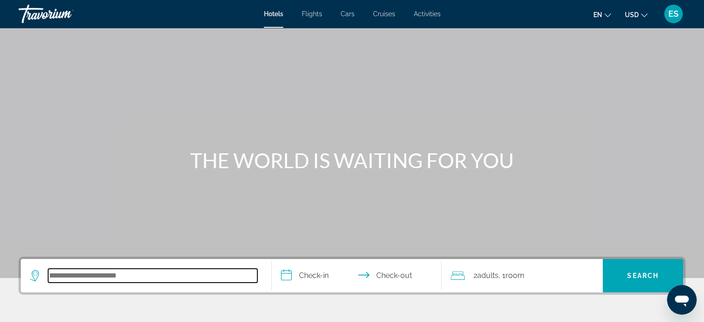
scroll to position [226, 0]
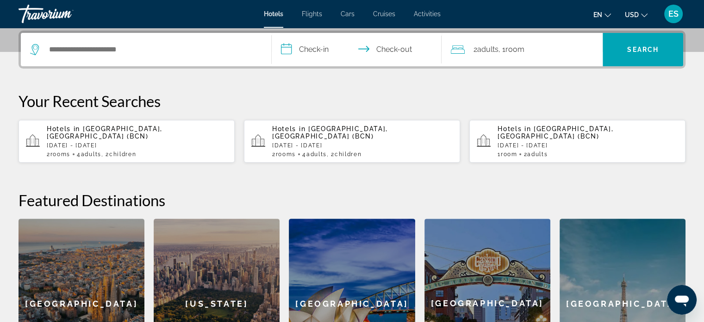
click at [123, 133] on div "Hotels in [GEOGRAPHIC_DATA], [GEOGRAPHIC_DATA] (BCN) [DATE] - [DATE] 2 Room roo…" at bounding box center [137, 141] width 180 height 32
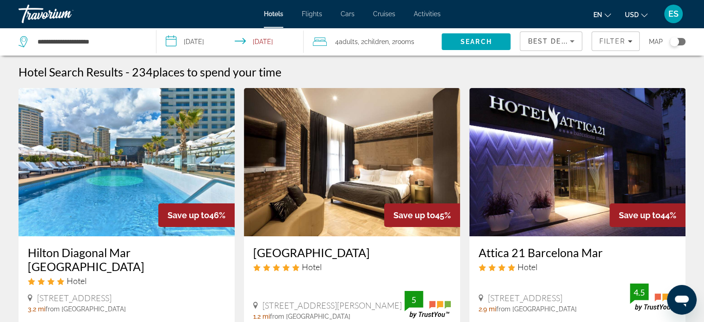
click at [171, 44] on input "**********" at bounding box center [231, 43] width 151 height 31
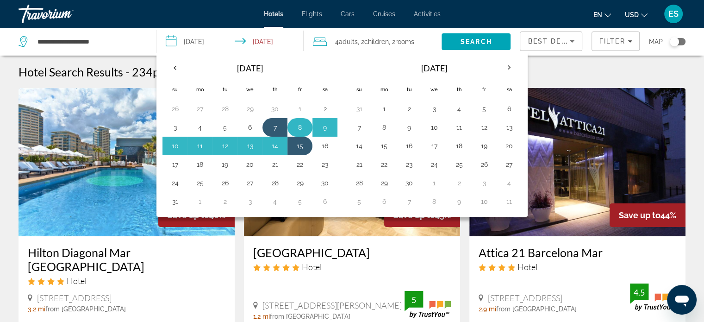
click at [297, 122] on button "8" at bounding box center [299, 127] width 15 height 13
click at [298, 136] on td "15" at bounding box center [299, 145] width 25 height 19
click at [298, 143] on button "15" at bounding box center [299, 145] width 15 height 13
type input "**********"
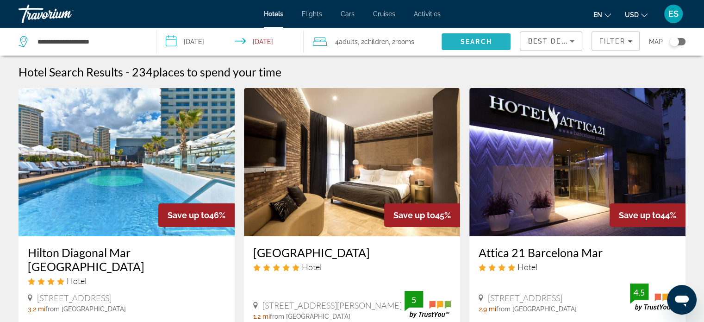
click at [466, 41] on span "Search" at bounding box center [475, 41] width 31 height 7
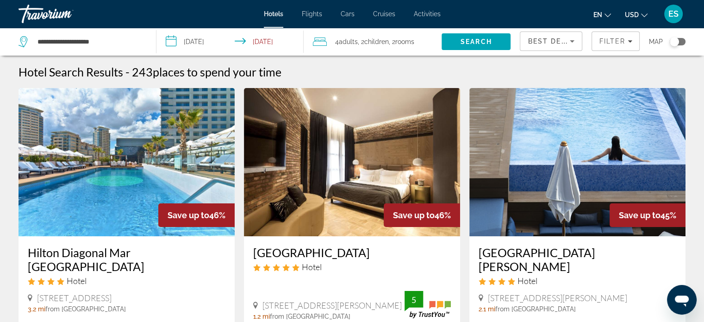
click at [646, 14] on icon "Change currency" at bounding box center [644, 15] width 6 height 4
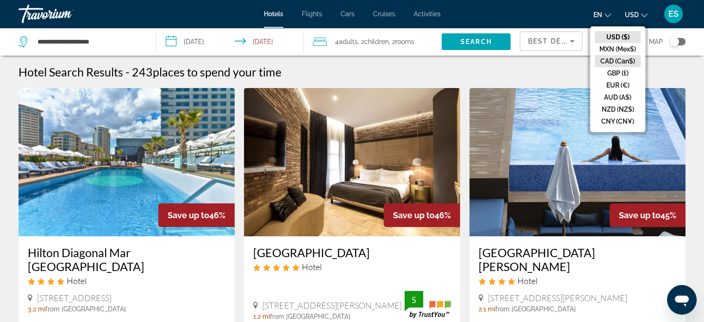
click at [624, 63] on button "CAD (Can$)" at bounding box center [618, 61] width 46 height 12
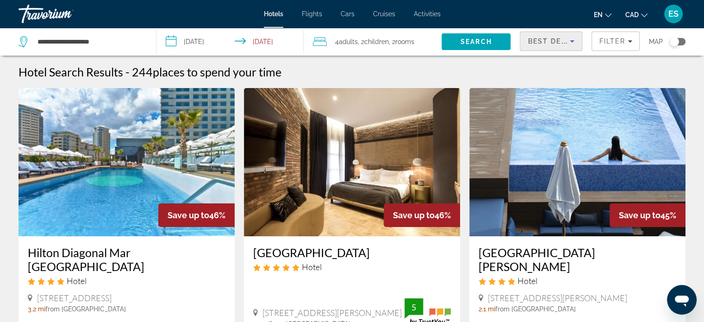
click at [550, 38] on span "Best Deals" at bounding box center [551, 40] width 48 height 7
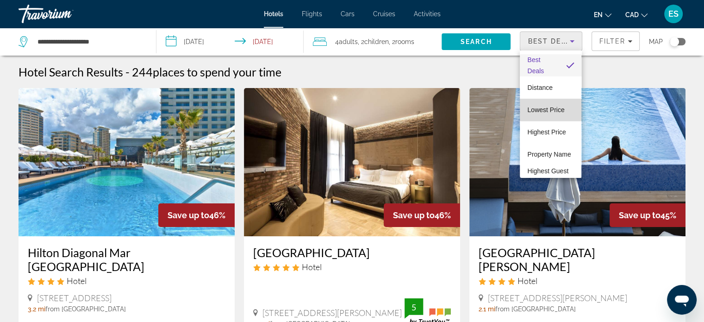
click at [552, 106] on span "Lowest Price" at bounding box center [545, 109] width 37 height 7
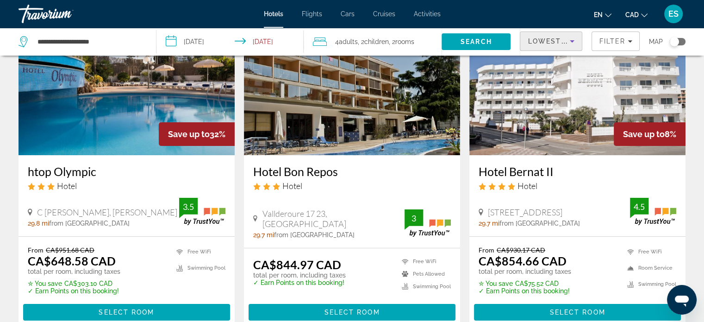
scroll to position [81, 0]
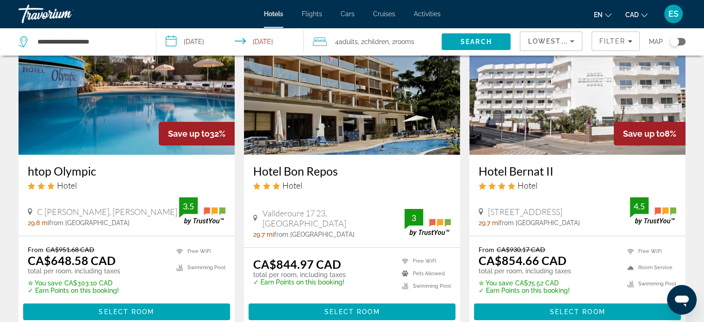
click at [552, 97] on img "Main content" at bounding box center [577, 80] width 216 height 148
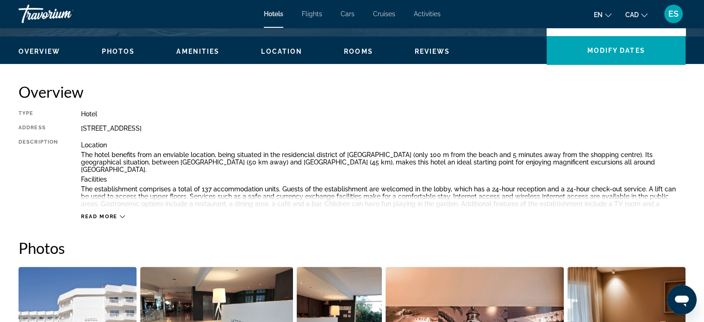
scroll to position [268, 0]
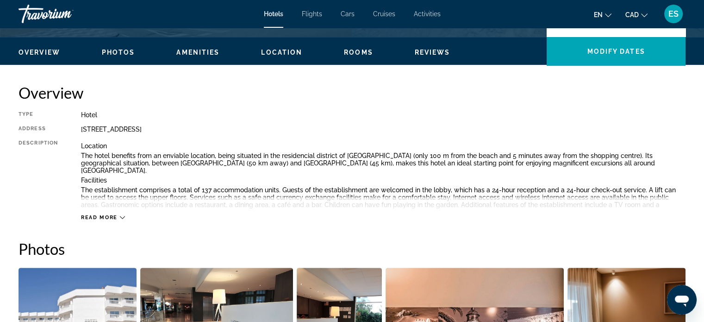
click at [120, 219] on icon "Main content" at bounding box center [122, 217] width 5 height 5
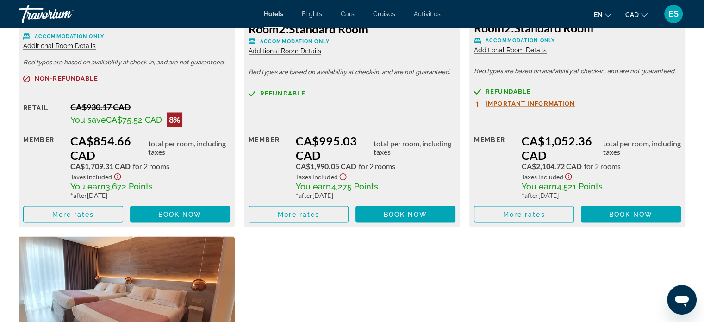
scroll to position [1603, 0]
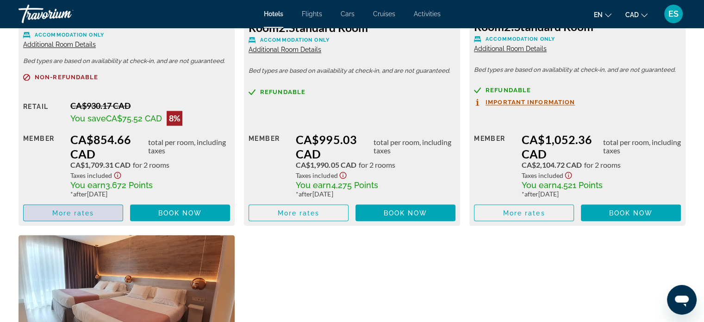
click at [94, 201] on span "Main content" at bounding box center [73, 212] width 99 height 22
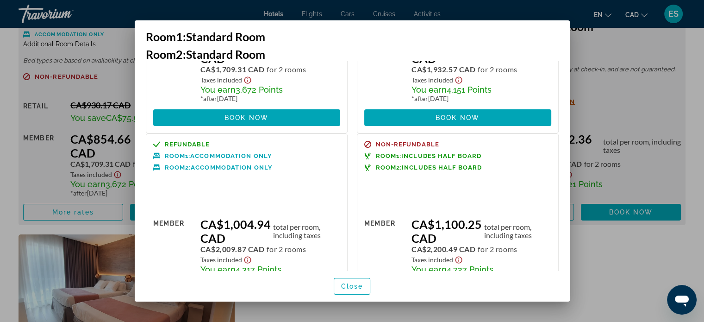
scroll to position [0, 0]
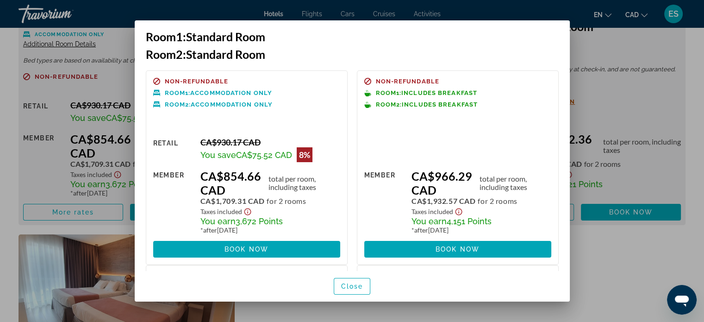
click at [604, 231] on div at bounding box center [352, 161] width 704 height 322
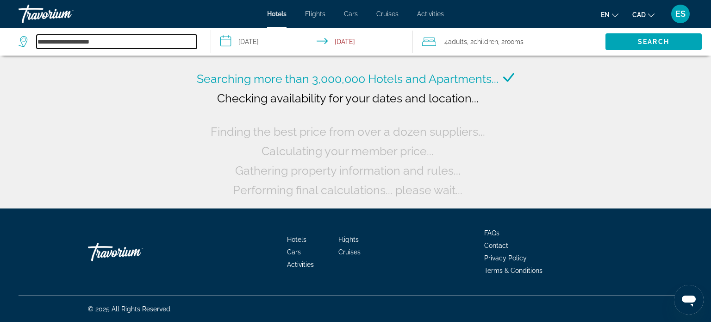
click at [112, 43] on input "**********" at bounding box center [117, 42] width 160 height 14
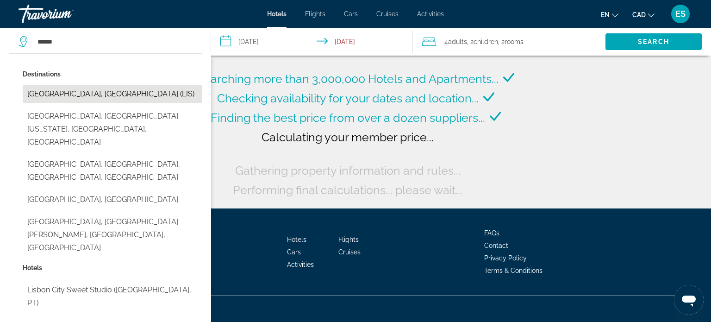
click at [99, 90] on button "[GEOGRAPHIC_DATA], [GEOGRAPHIC_DATA] (LIS)" at bounding box center [112, 94] width 179 height 18
type input "**********"
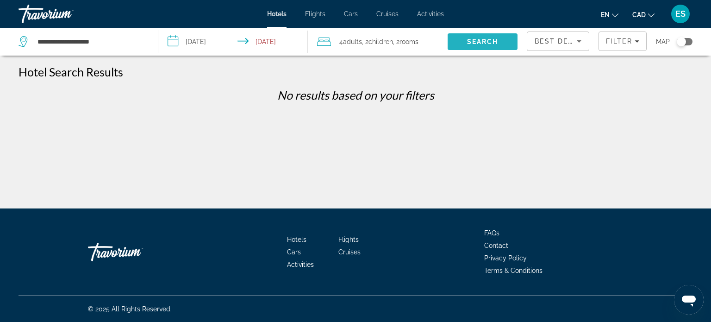
click at [460, 45] on span "Search" at bounding box center [482, 42] width 70 height 22
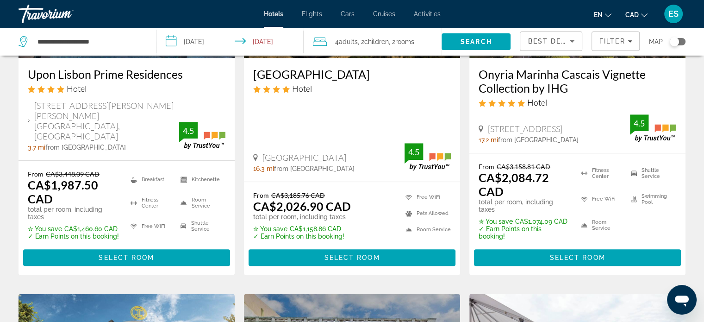
scroll to position [540, 0]
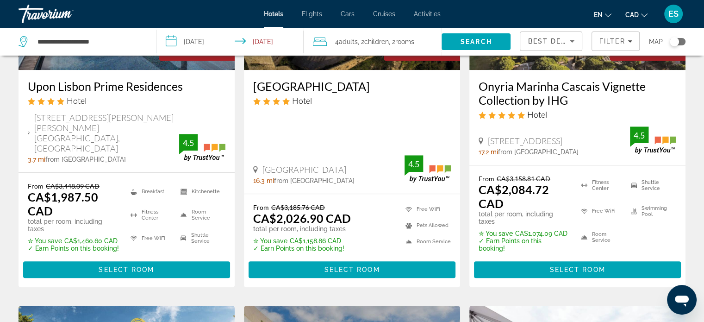
click at [566, 48] on div "Best Deals" at bounding box center [550, 45] width 47 height 26
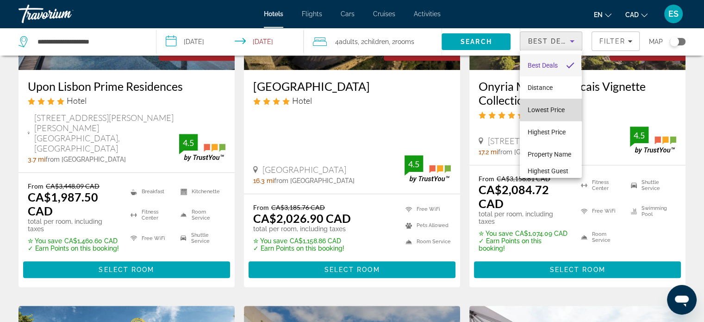
click at [552, 106] on span "Lowest Price" at bounding box center [545, 109] width 37 height 7
